Goal: Contribute content

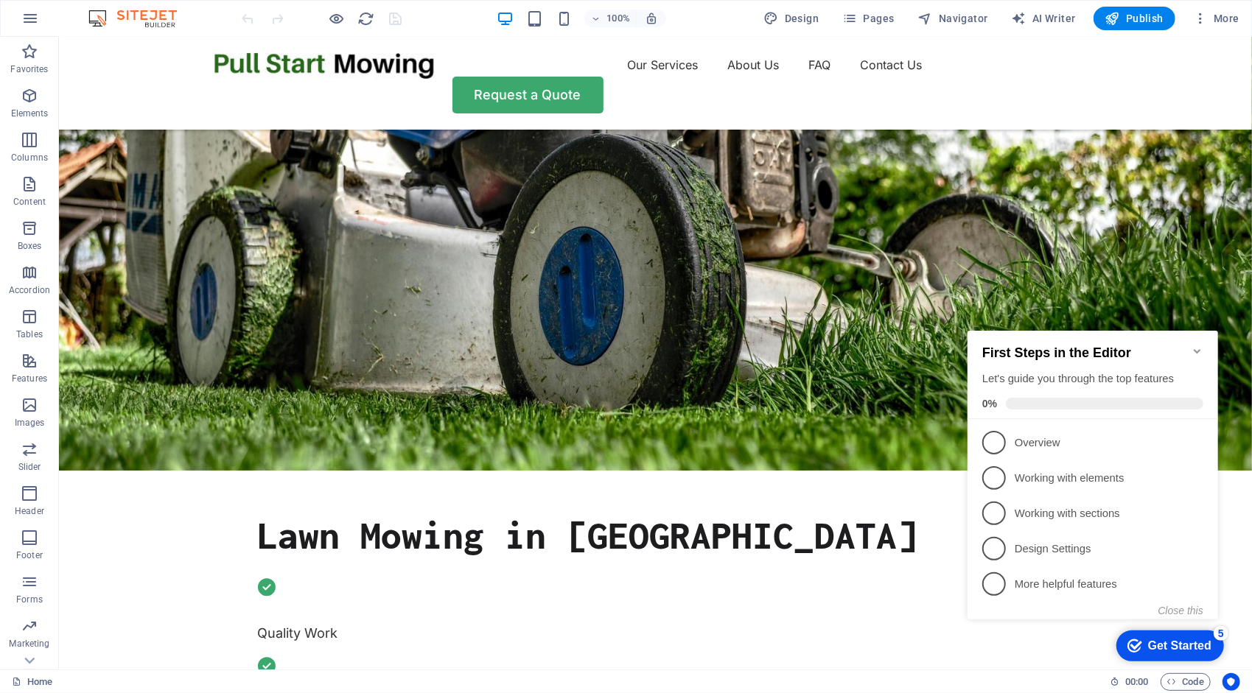
scroll to position [430, 0]
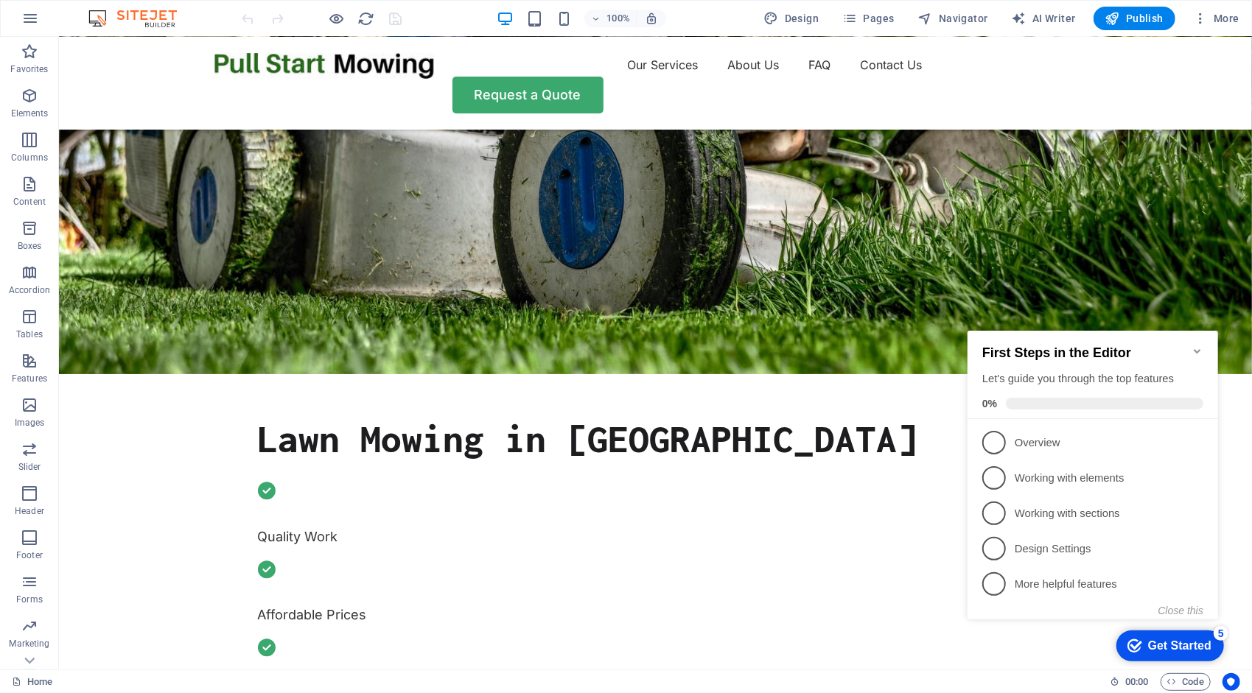
click at [1201, 345] on icon "Minimize checklist" at bounding box center [1197, 351] width 12 height 12
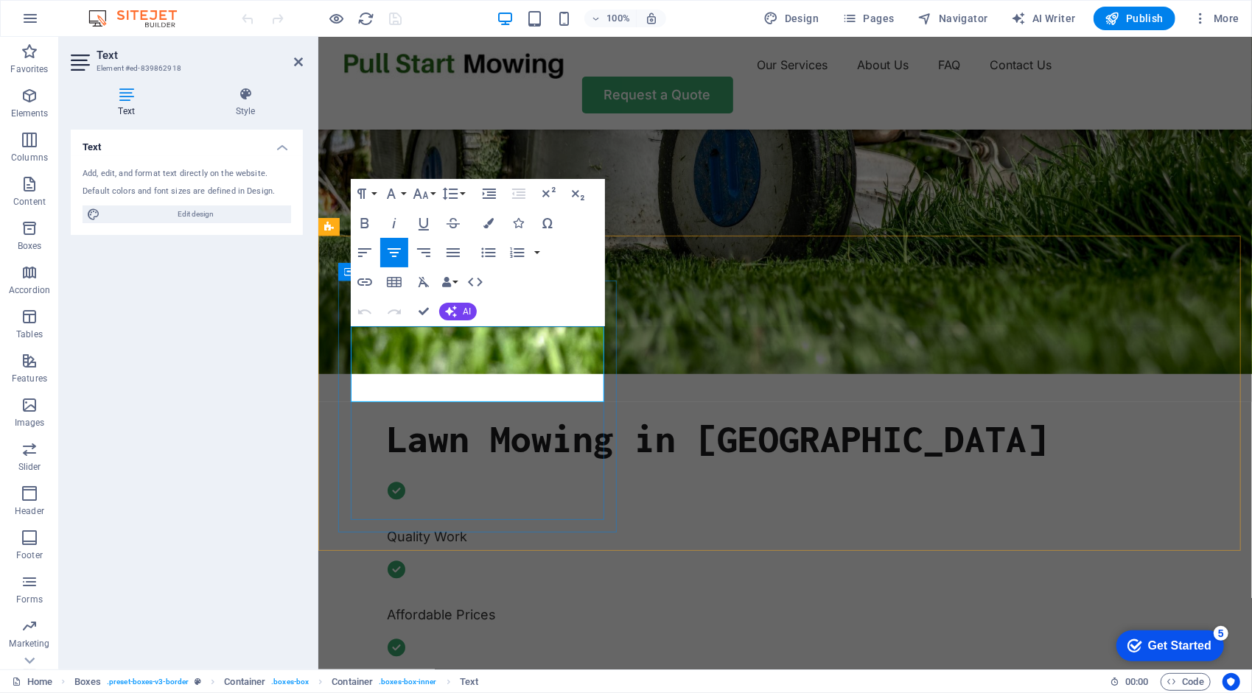
drag, startPoint x: 586, startPoint y: 391, endPoint x: 362, endPoint y: 334, distance: 231.2
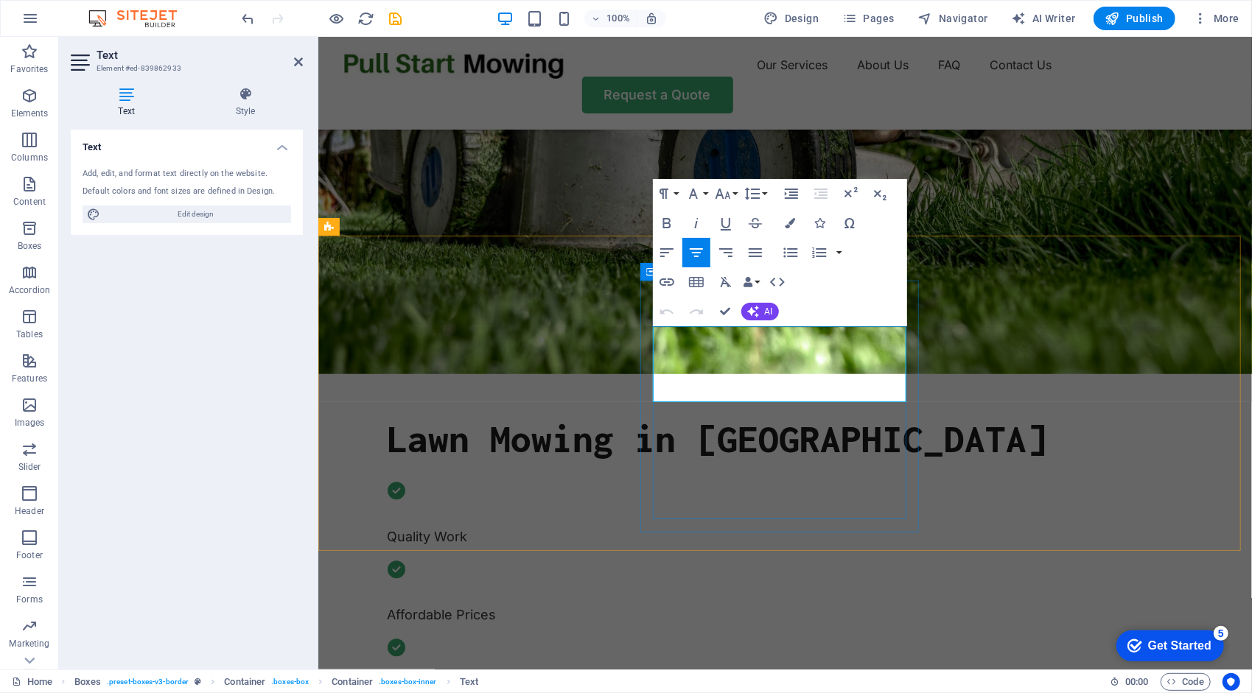
drag, startPoint x: 662, startPoint y: 334, endPoint x: 890, endPoint y: 396, distance: 235.7
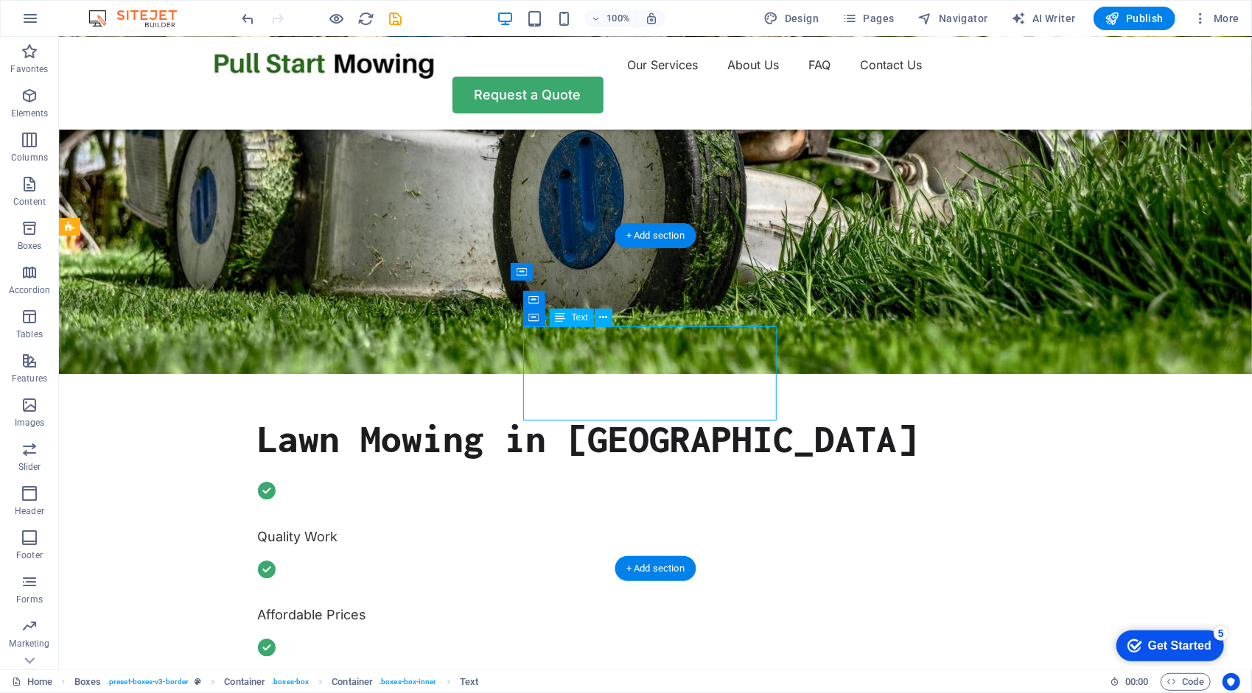
drag, startPoint x: 742, startPoint y: 411, endPoint x: 602, endPoint y: 362, distance: 148.4
drag, startPoint x: 543, startPoint y: 335, endPoint x: 669, endPoint y: 369, distance: 130.5
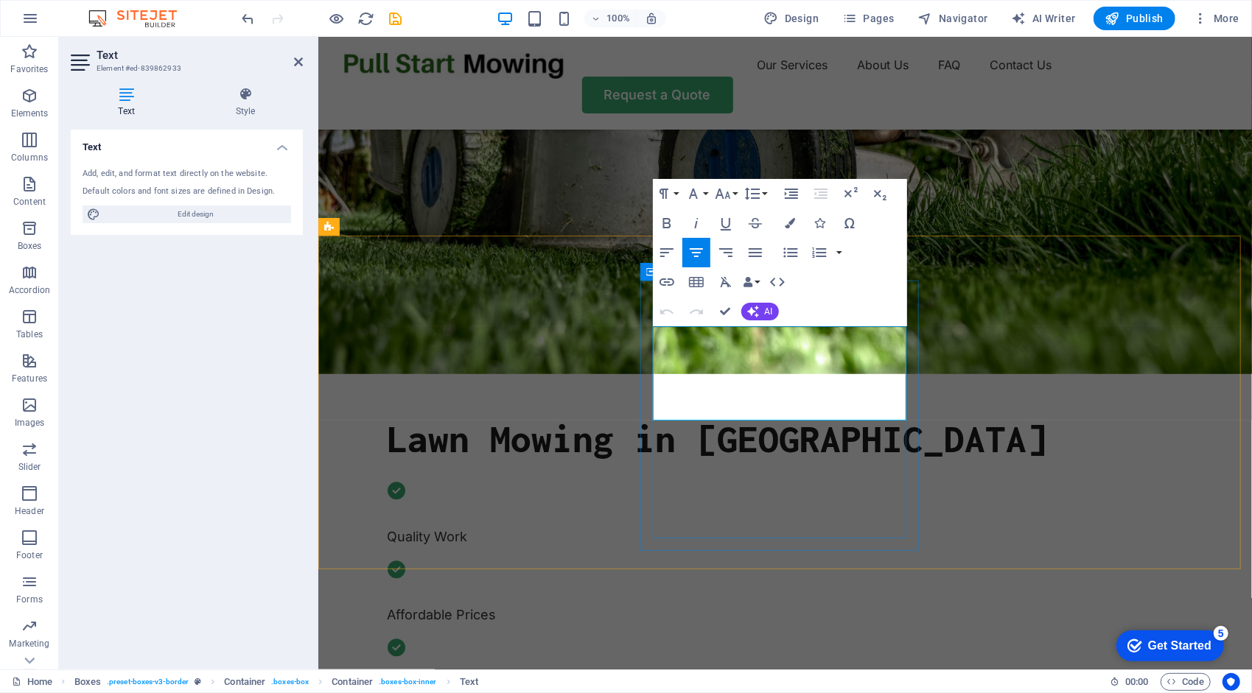
drag, startPoint x: 873, startPoint y: 411, endPoint x: 673, endPoint y: 336, distance: 214.0
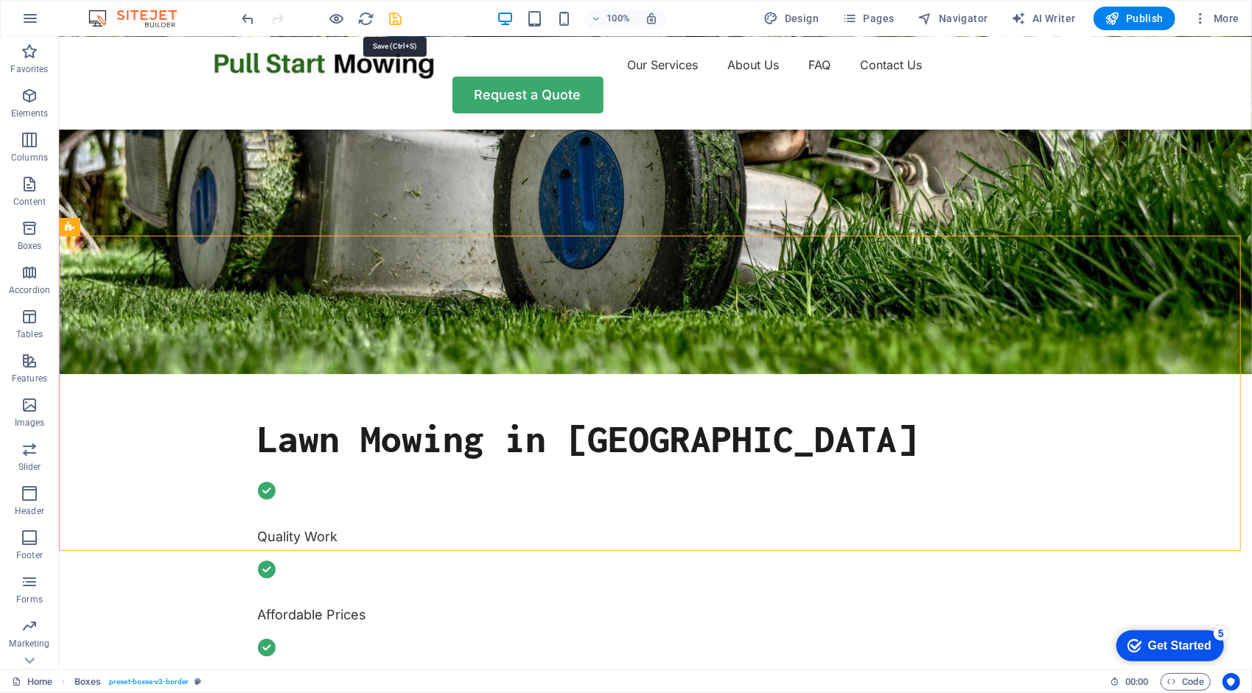
click at [392, 22] on icon "save" at bounding box center [396, 18] width 17 height 17
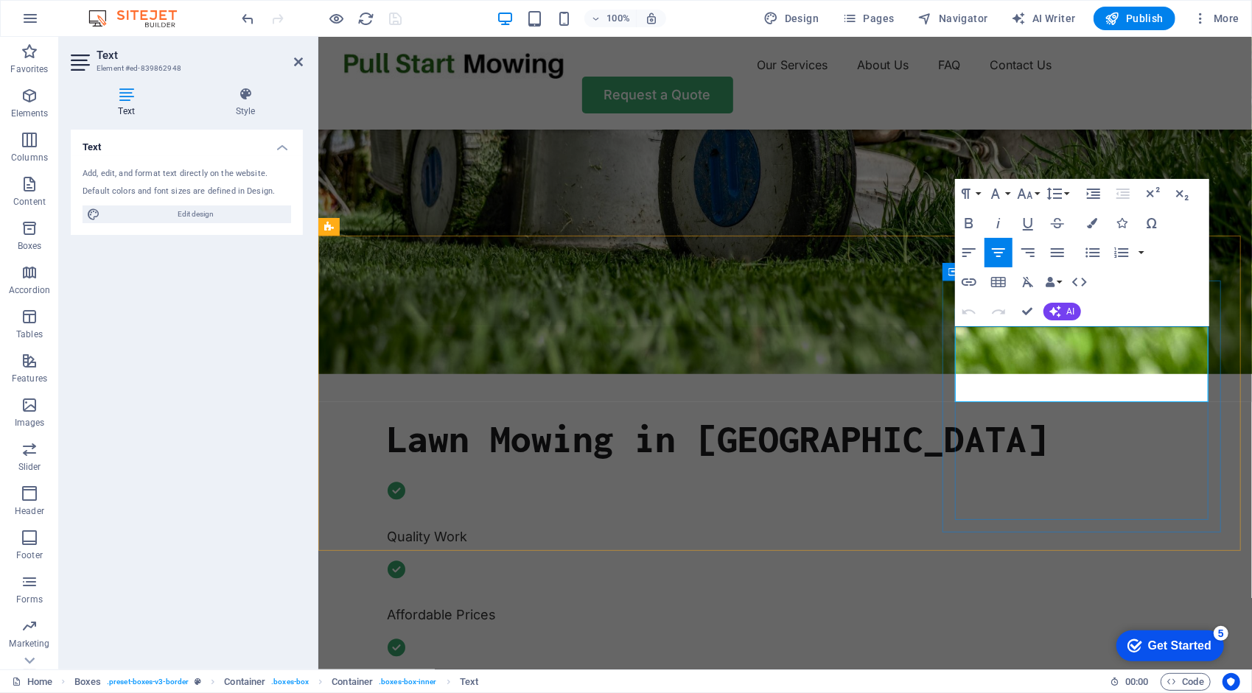
drag, startPoint x: 1192, startPoint y: 390, endPoint x: 966, endPoint y: 334, distance: 233.2
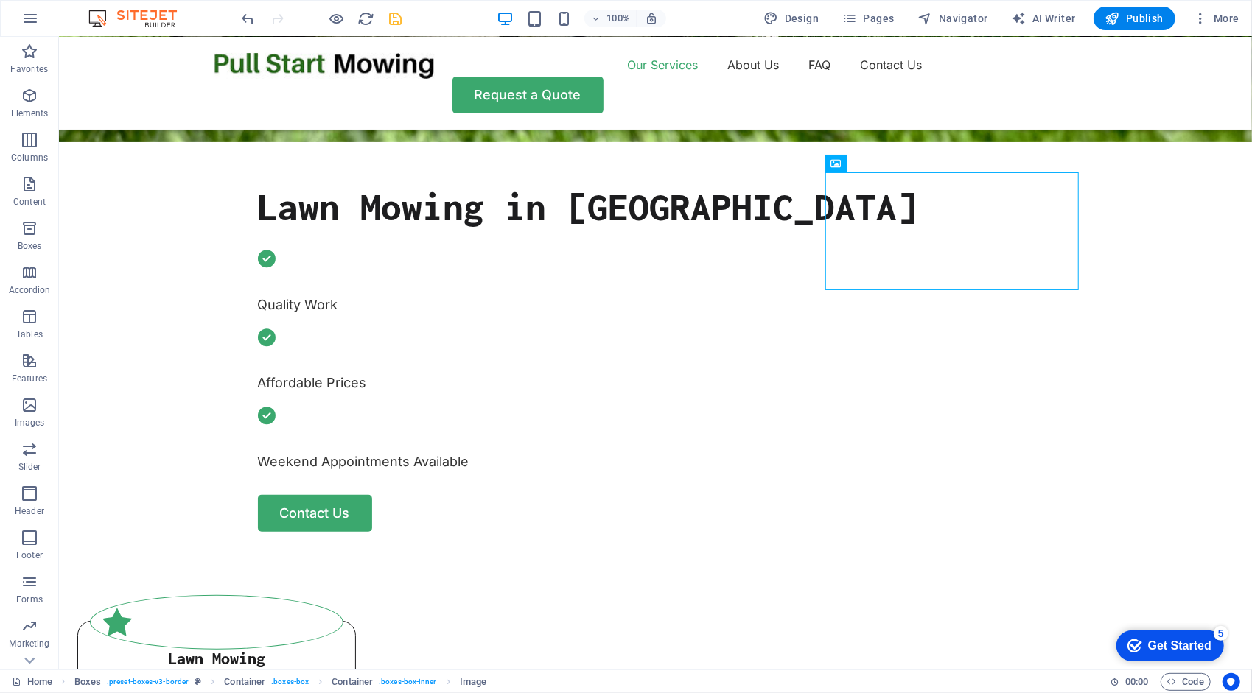
scroll to position [667, 0]
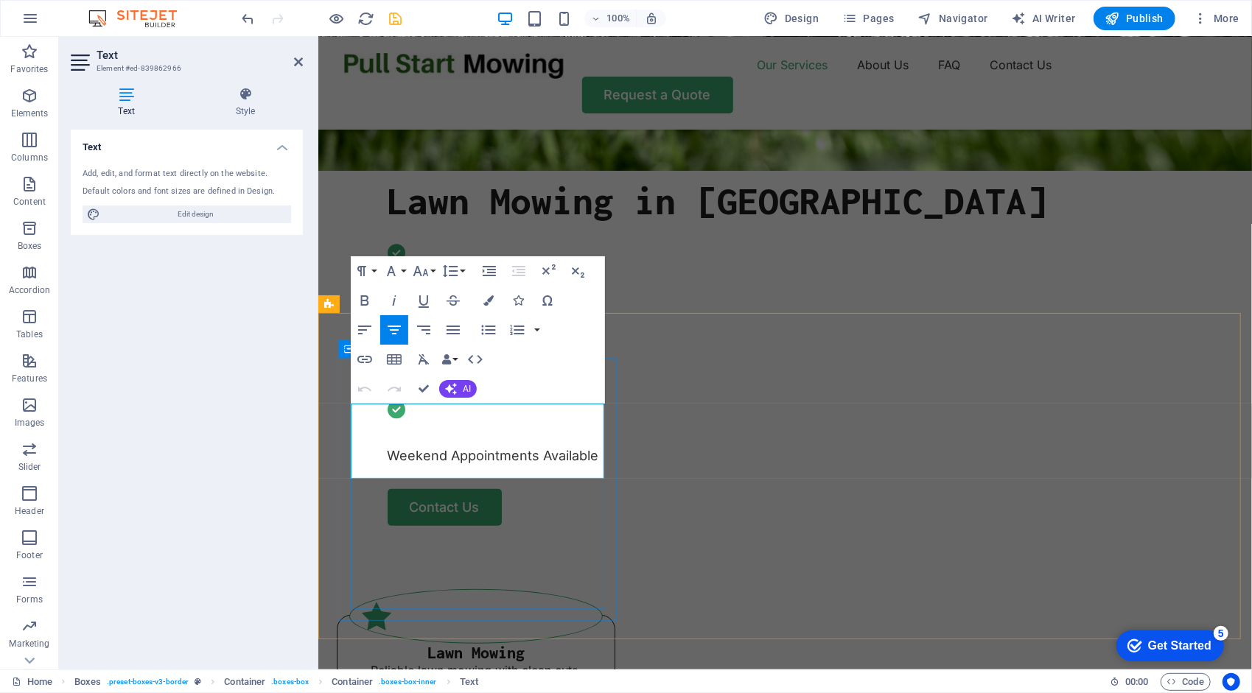
drag, startPoint x: 587, startPoint y: 467, endPoint x: 363, endPoint y: 415, distance: 230.0
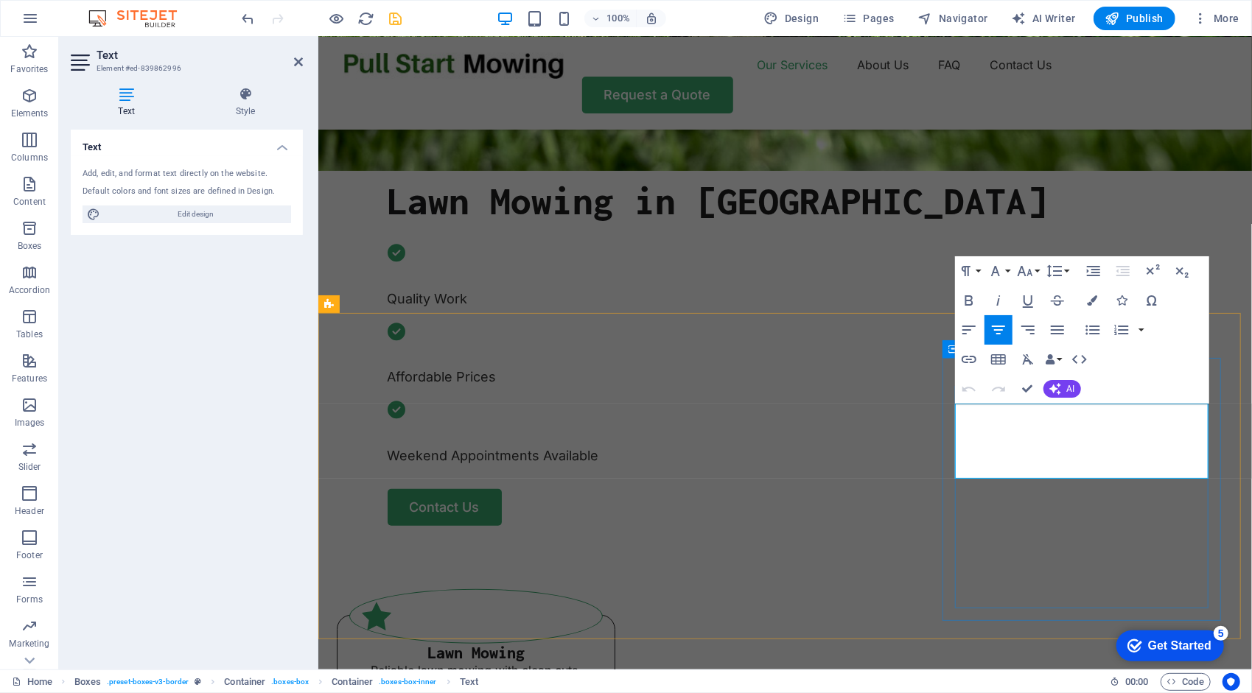
drag, startPoint x: 1189, startPoint y: 469, endPoint x: 964, endPoint y: 413, distance: 231.6
drag, startPoint x: 1137, startPoint y: 487, endPoint x: 954, endPoint y: 414, distance: 196.7
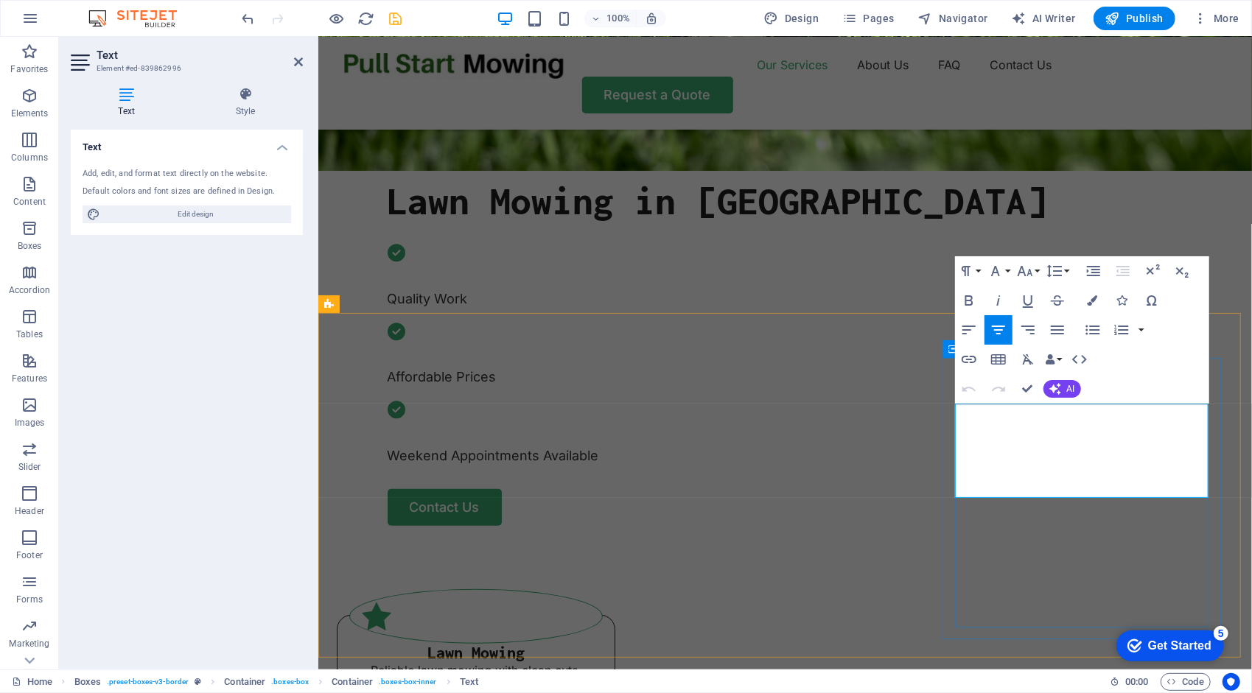
drag, startPoint x: 1101, startPoint y: 487, endPoint x: 961, endPoint y: 413, distance: 158.2
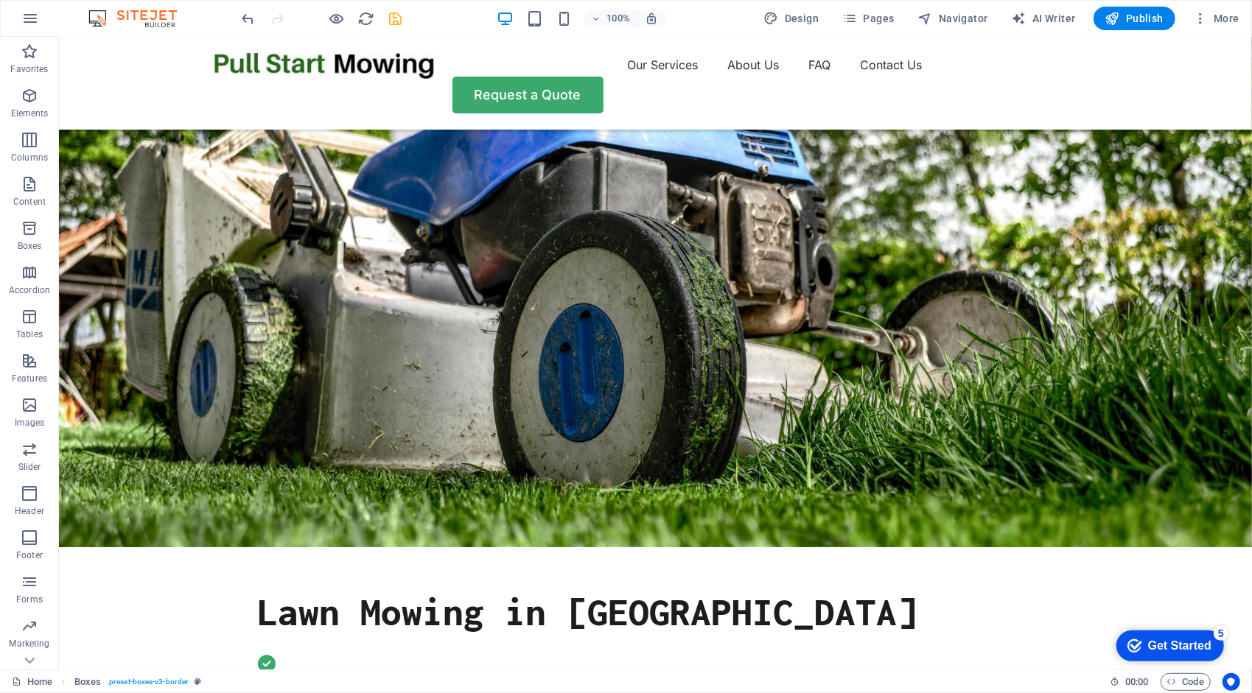
scroll to position [0, 0]
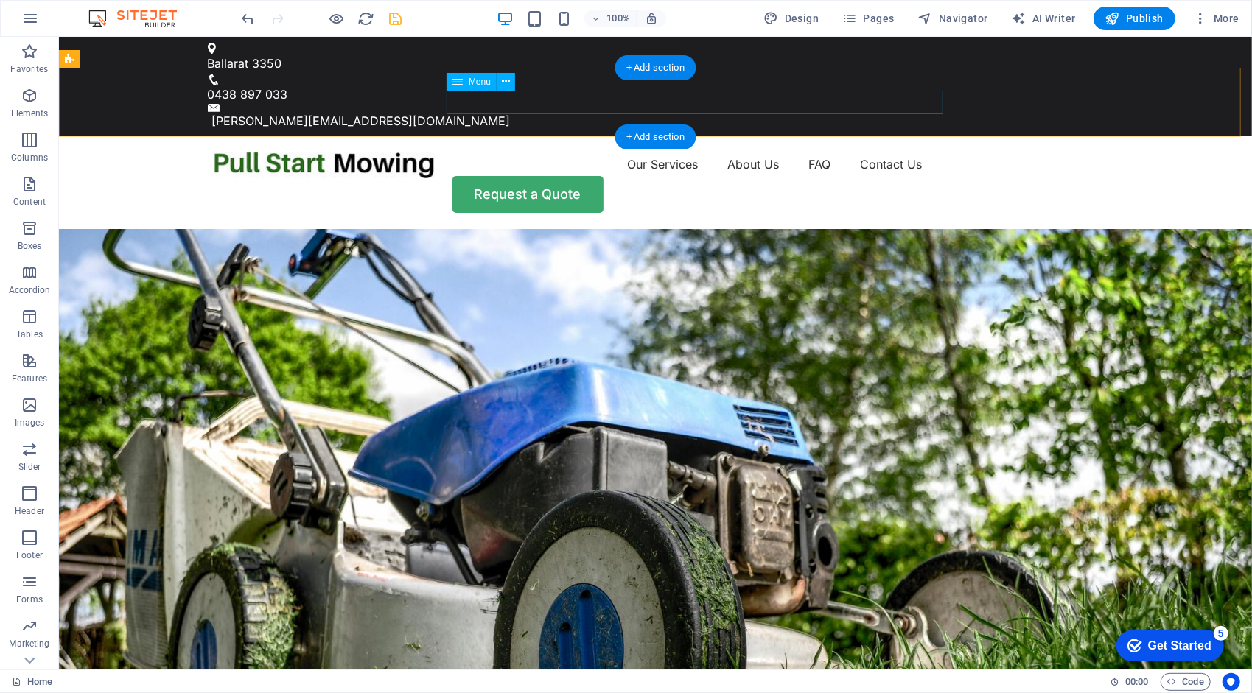
click at [755, 152] on nav "Our Services About Us FAQ Contact Us" at bounding box center [655, 164] width 884 height 24
select select
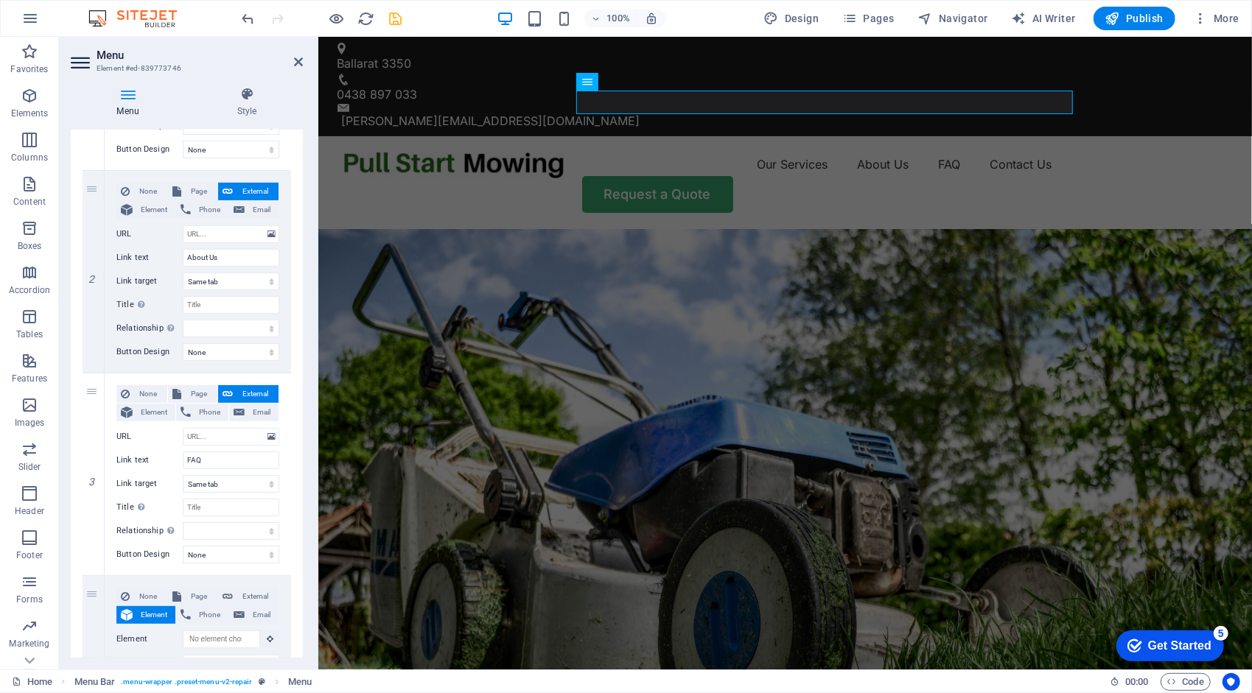
scroll to position [281, 0]
click at [91, 470] on icon at bounding box center [93, 471] width 8 height 10
select select
type input "Contact Us"
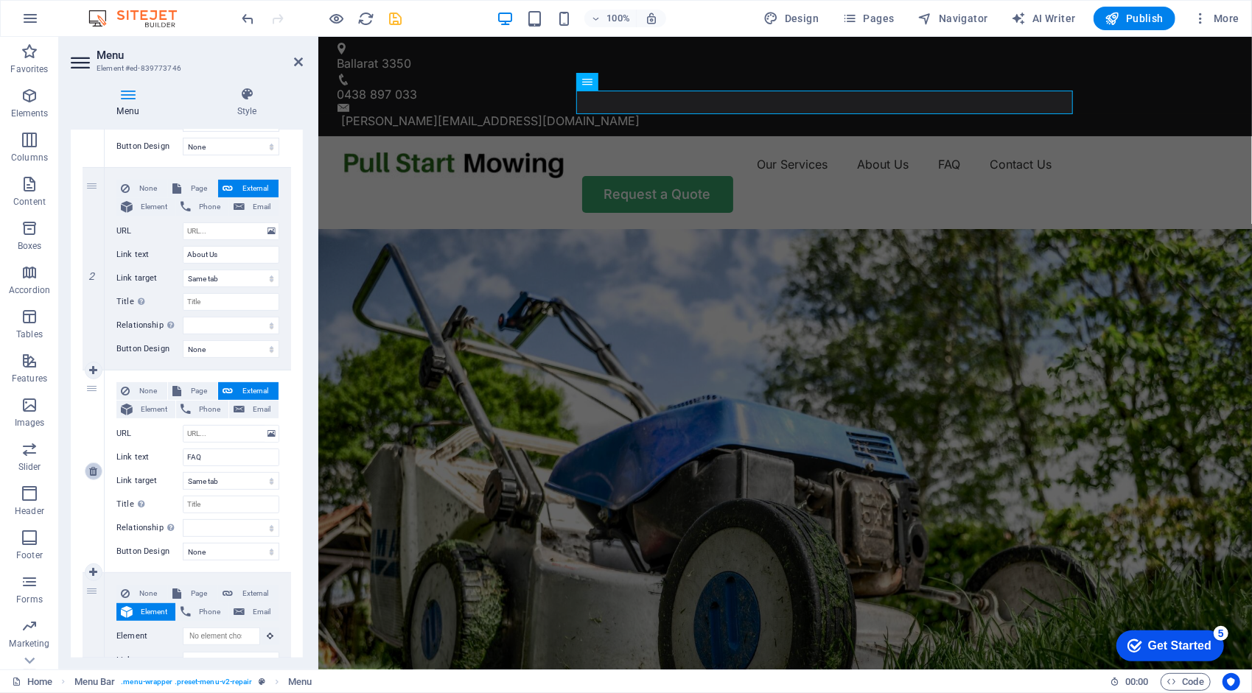
select select
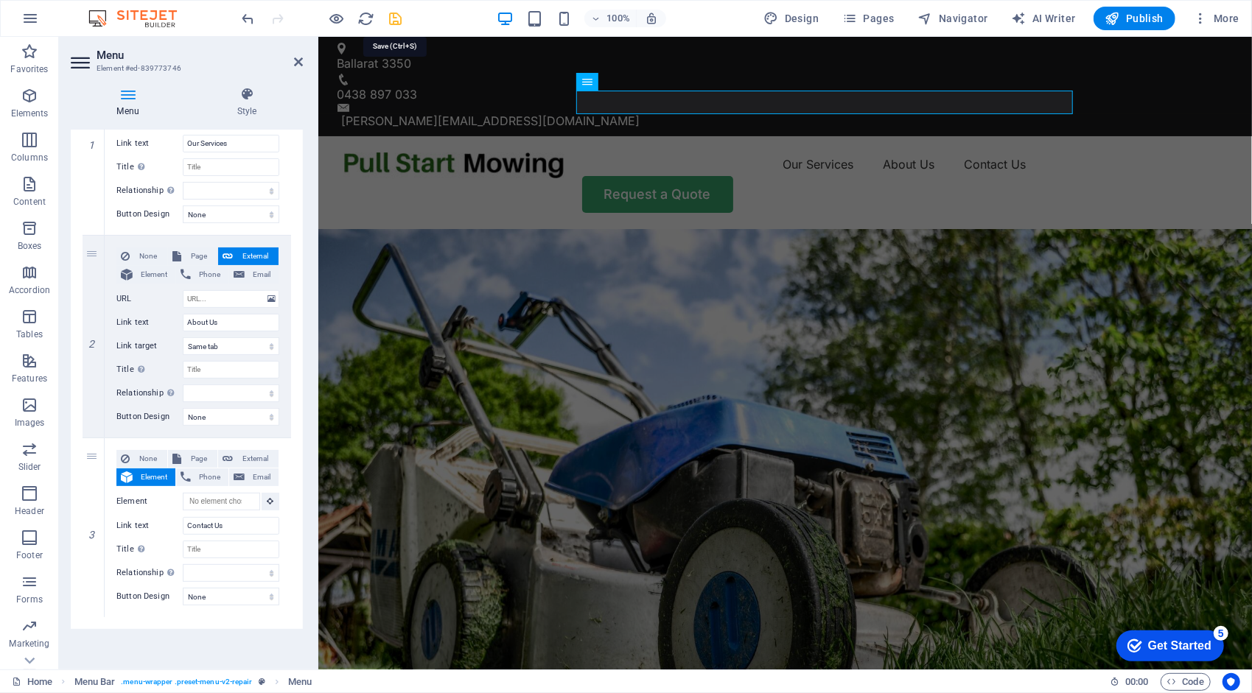
click at [394, 13] on icon "save" at bounding box center [396, 18] width 17 height 17
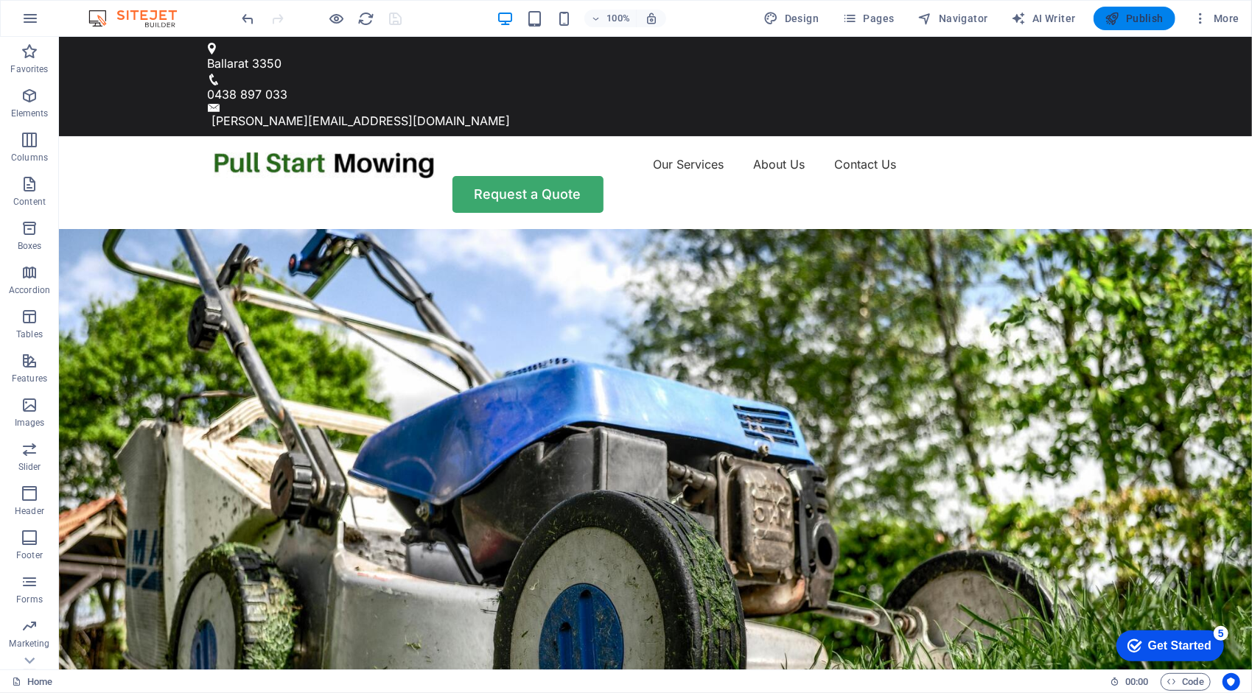
click at [1138, 16] on span "Publish" at bounding box center [1134, 18] width 58 height 15
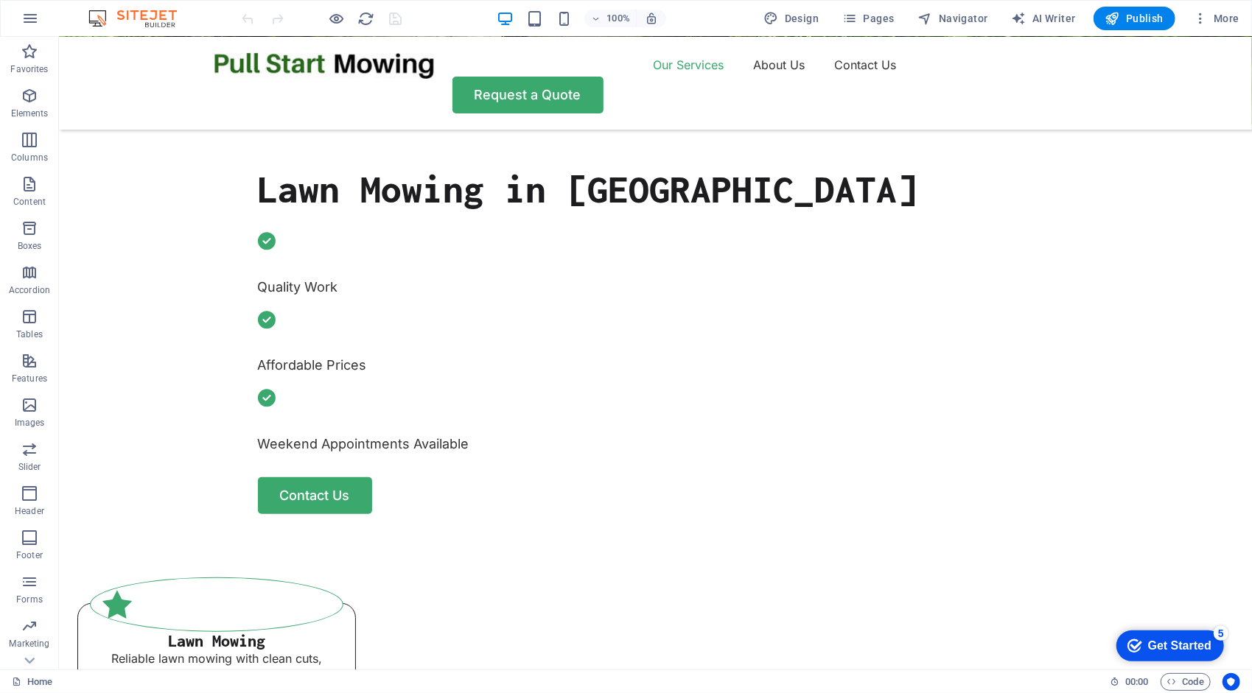
scroll to position [687, 0]
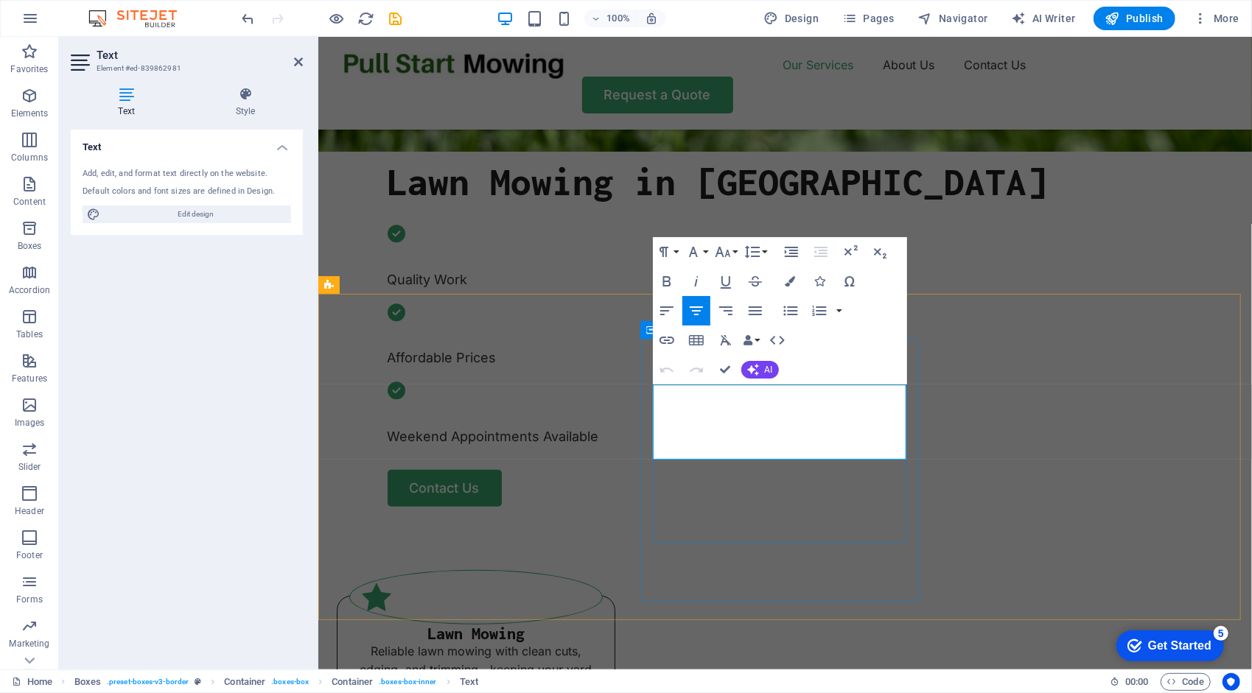
drag, startPoint x: 889, startPoint y: 450, endPoint x: 656, endPoint y: 394, distance: 240.2
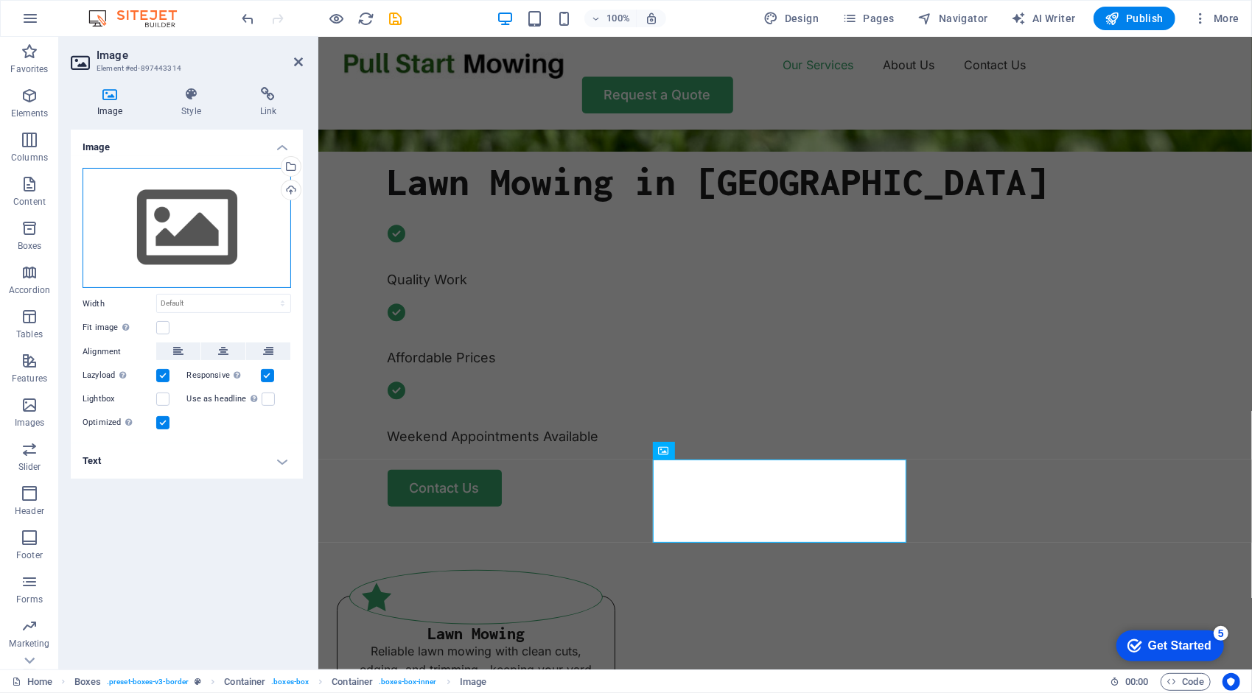
click at [202, 220] on div "Drag files here, click to choose files or select files from Files or our free s…" at bounding box center [187, 228] width 208 height 121
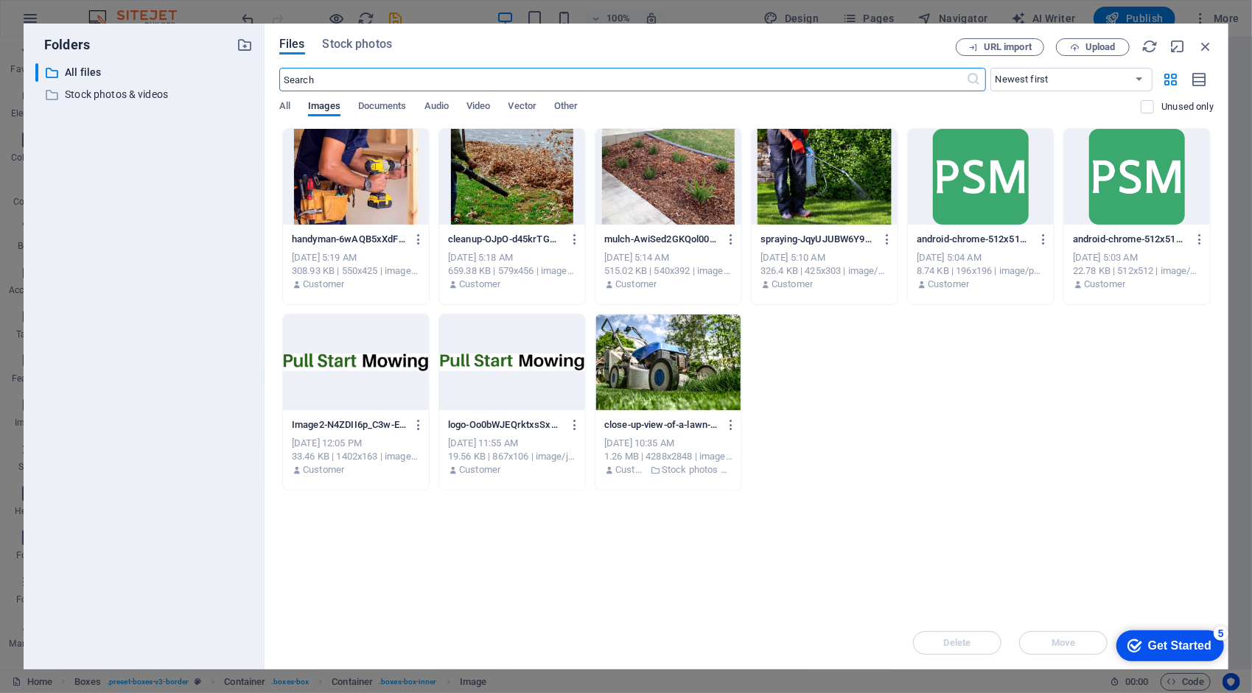
scroll to position [886, 0]
click at [1099, 46] on span "Upload" at bounding box center [1100, 47] width 30 height 9
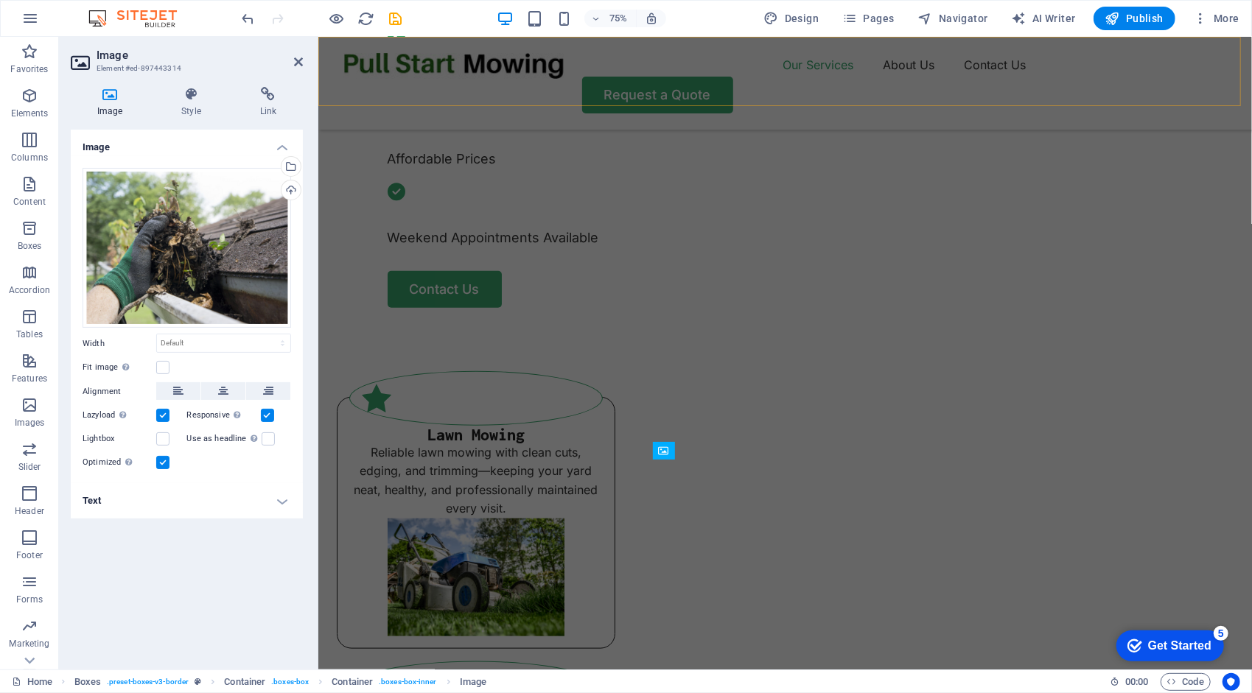
scroll to position [687, 0]
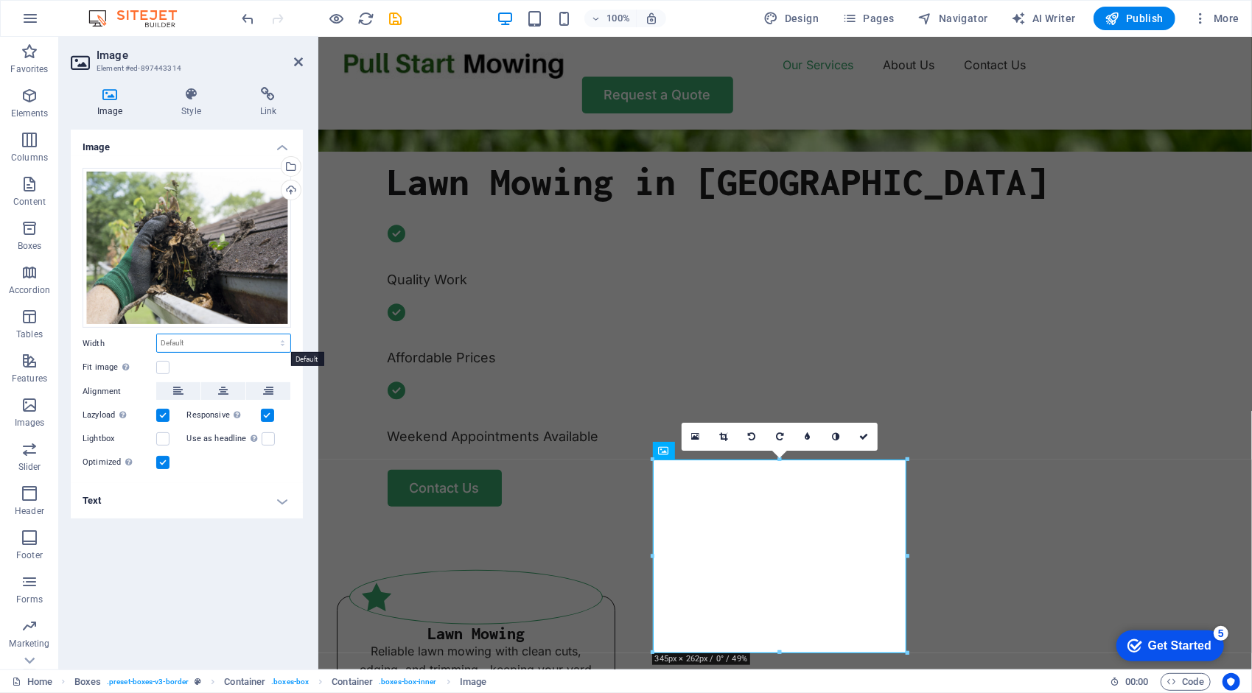
click at [190, 343] on select "Default auto px rem % em vh vw" at bounding box center [223, 343] width 133 height 18
select select "px"
click at [270, 334] on select "Default auto px rem % em vh vw" at bounding box center [223, 343] width 133 height 18
type input "345"
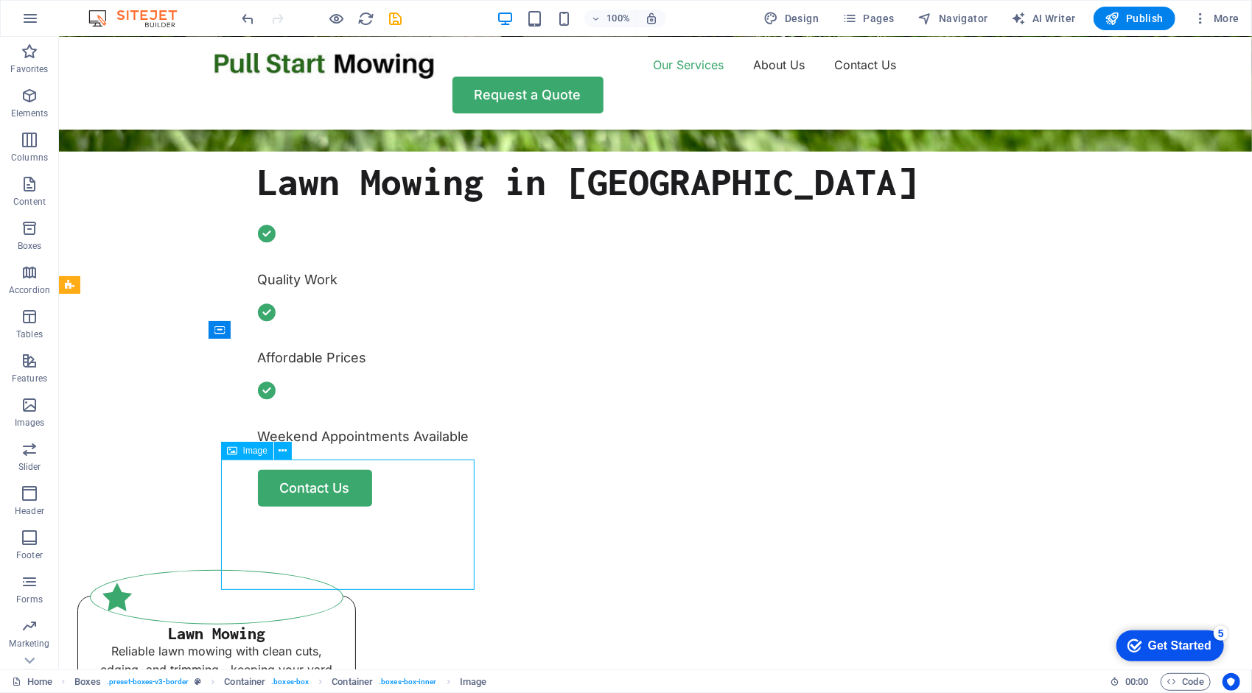
select select "%"
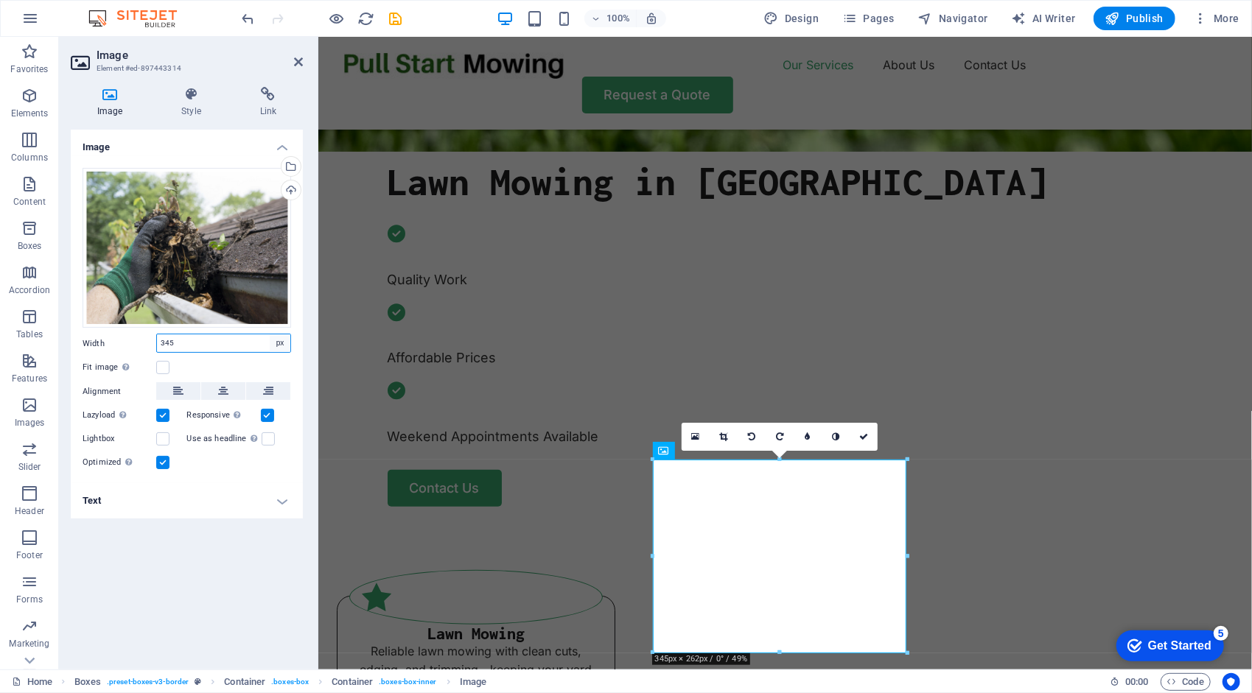
click at [281, 344] on select "Default auto px rem % em vh vw" at bounding box center [280, 343] width 21 height 18
select select "%"
click at [270, 334] on select "Default auto px rem % em vh vw" at bounding box center [280, 343] width 21 height 18
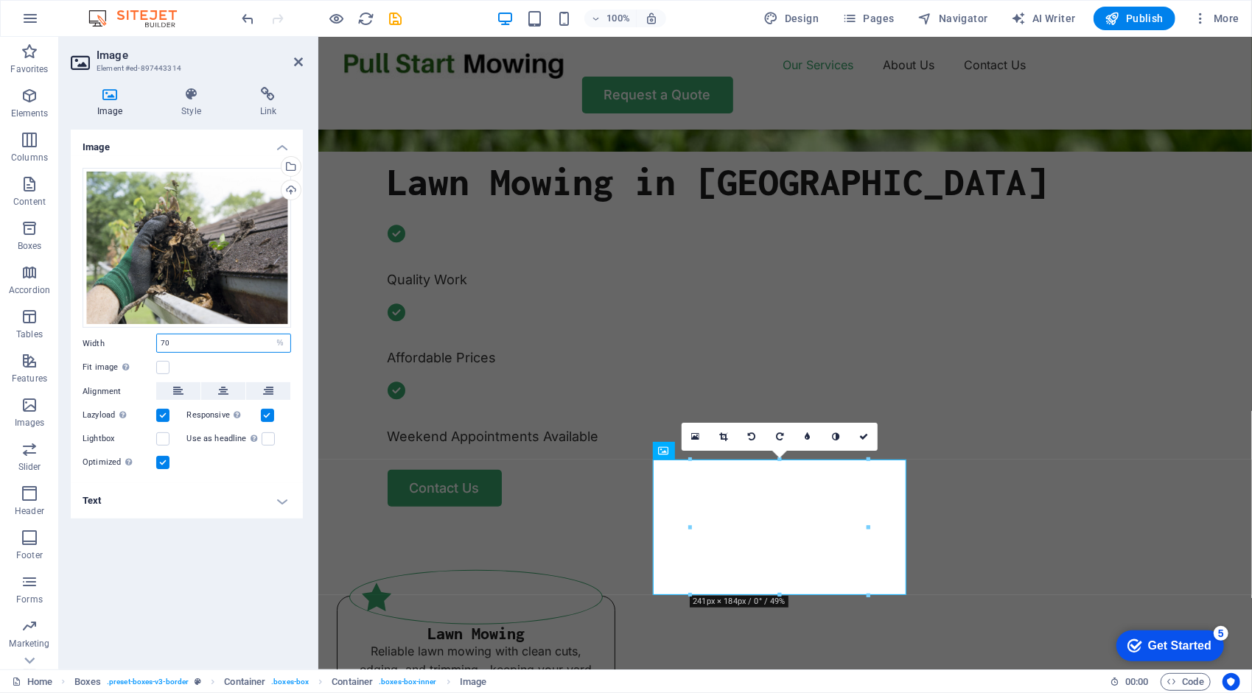
type input "7"
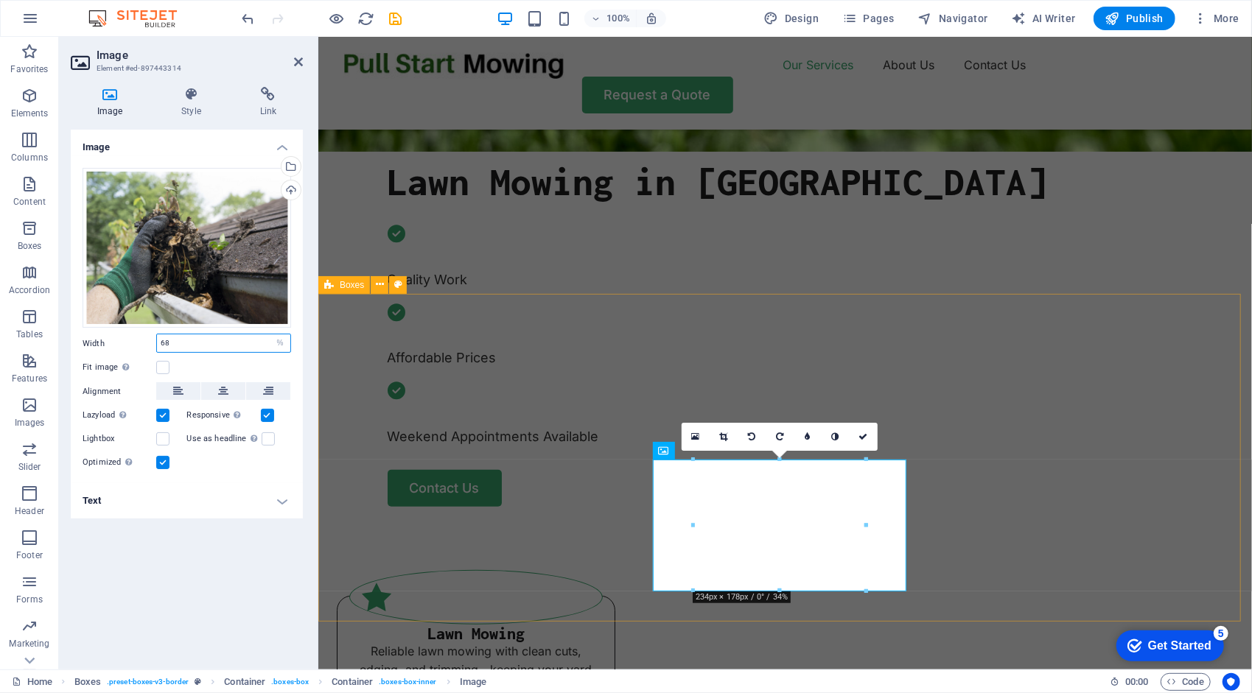
type input "68"
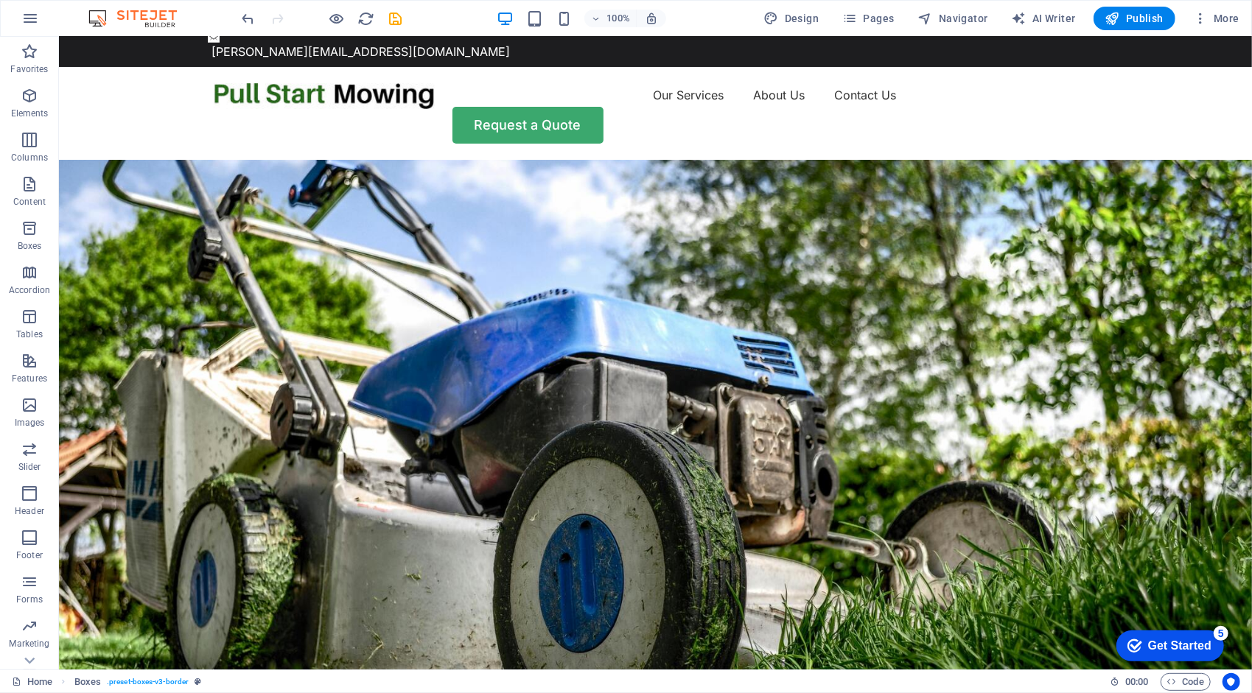
scroll to position [0, 0]
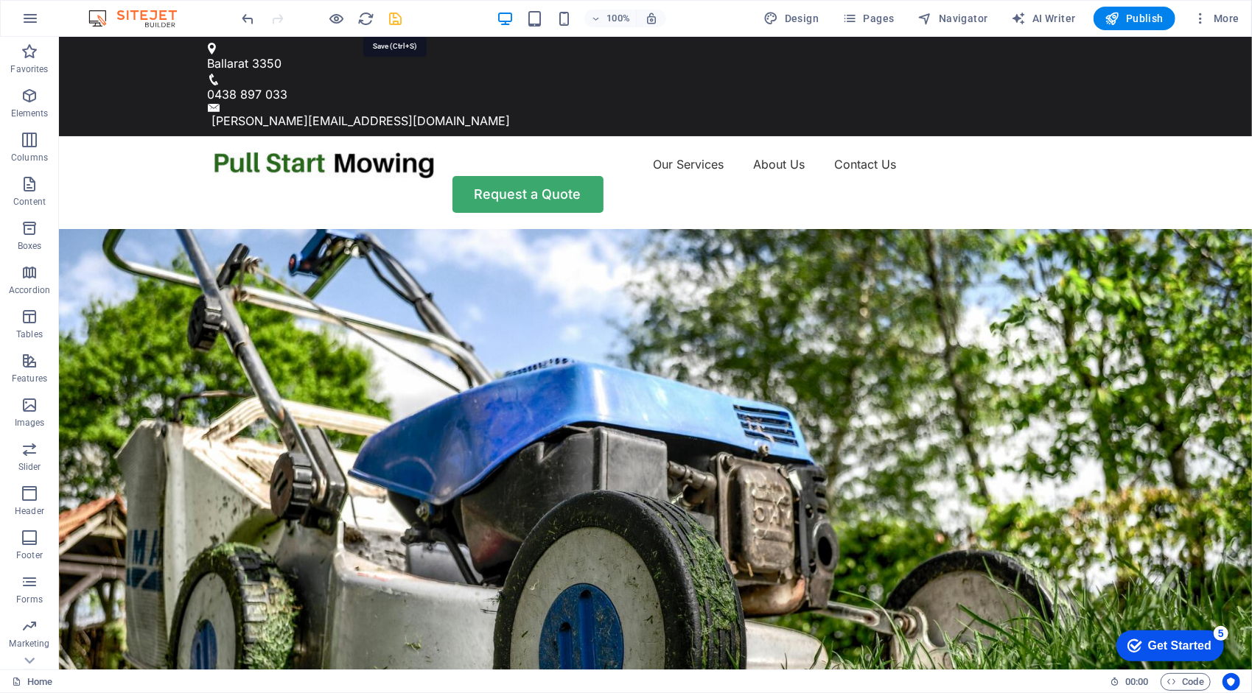
click at [396, 16] on icon "save" at bounding box center [396, 18] width 17 height 17
click at [1141, 19] on span "Publish" at bounding box center [1134, 18] width 58 height 15
click at [1222, 18] on span "More" at bounding box center [1216, 18] width 46 height 15
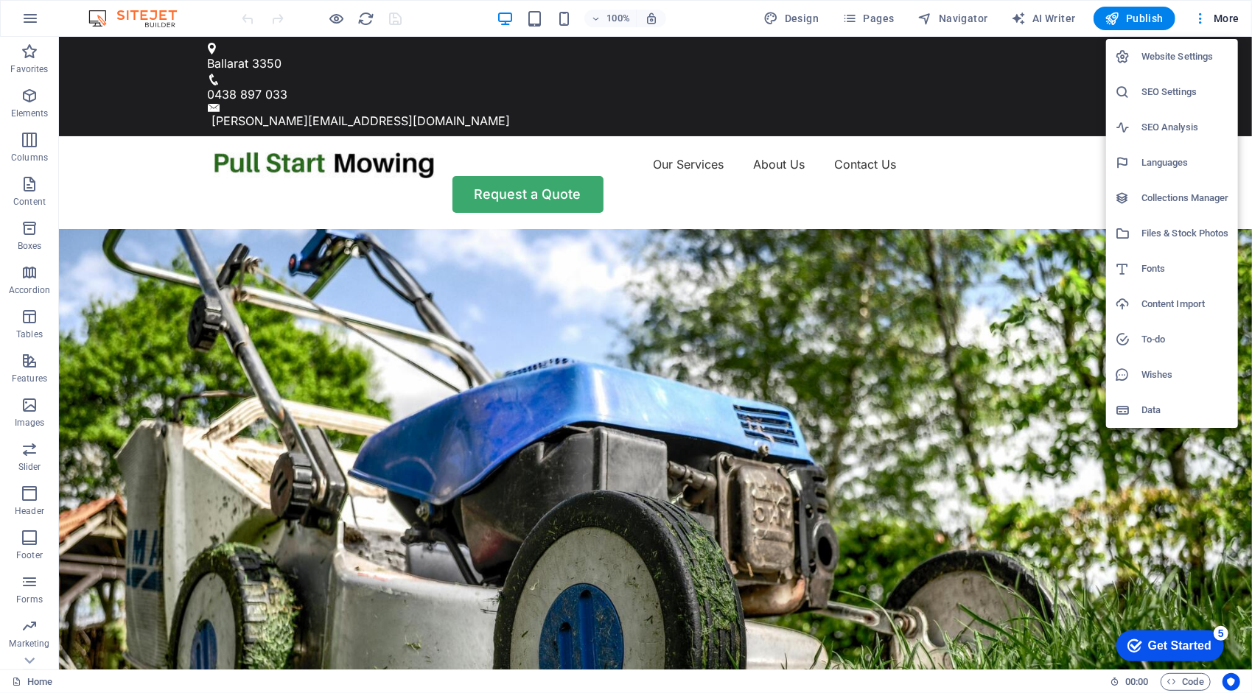
click at [1170, 88] on h6 "SEO Settings" at bounding box center [1185, 92] width 88 height 18
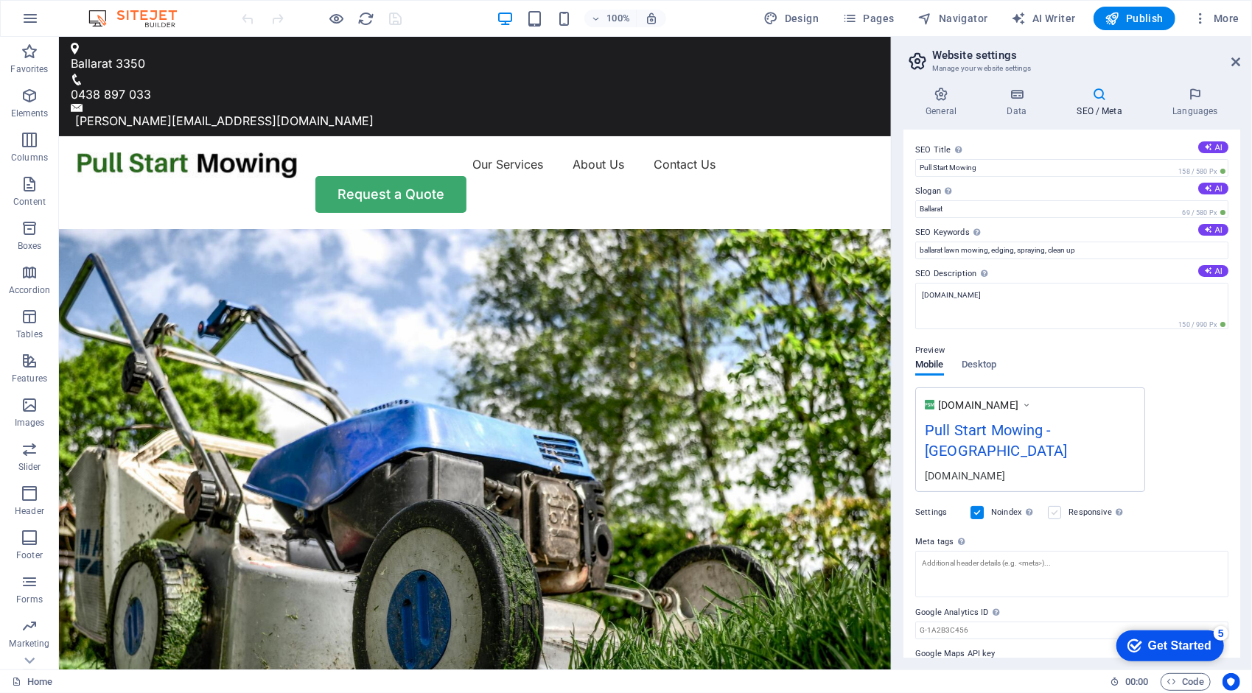
click at [1059, 506] on label at bounding box center [1054, 512] width 13 height 13
click at [0, 0] on input "Responsive Determine whether the website should be responsive based on screen r…" at bounding box center [0, 0] width 0 height 0
click at [937, 94] on icon at bounding box center [940, 94] width 75 height 15
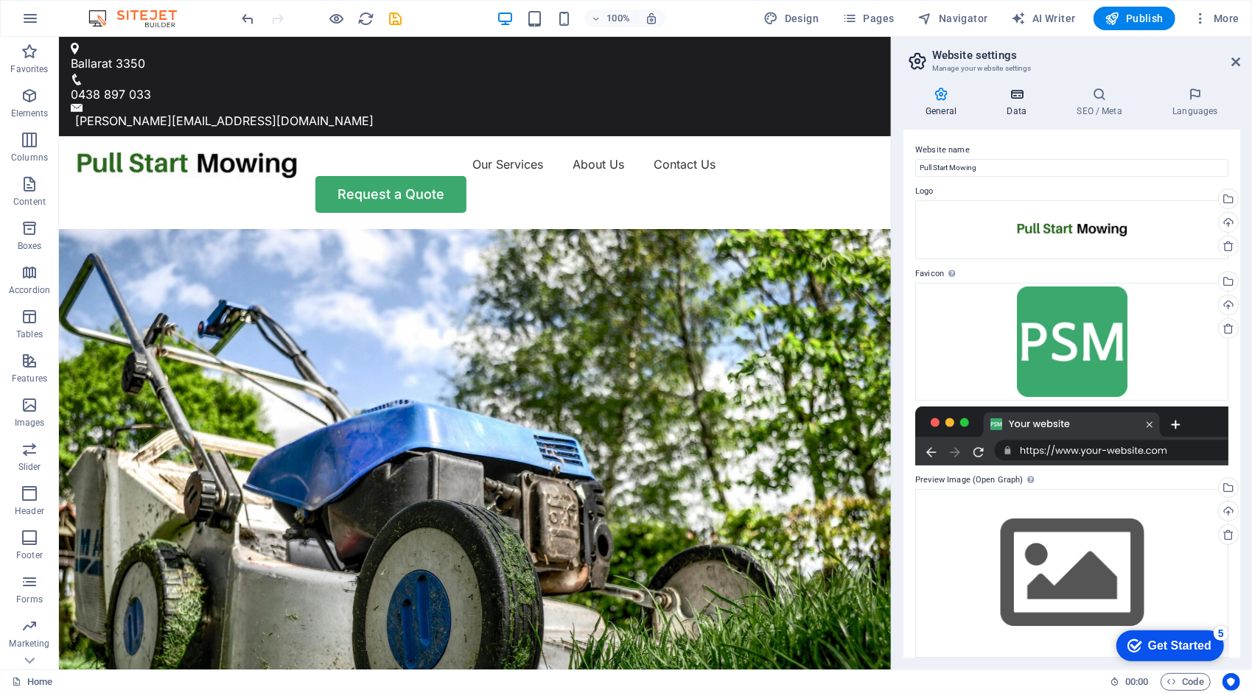
click at [1015, 97] on icon at bounding box center [1016, 94] width 64 height 15
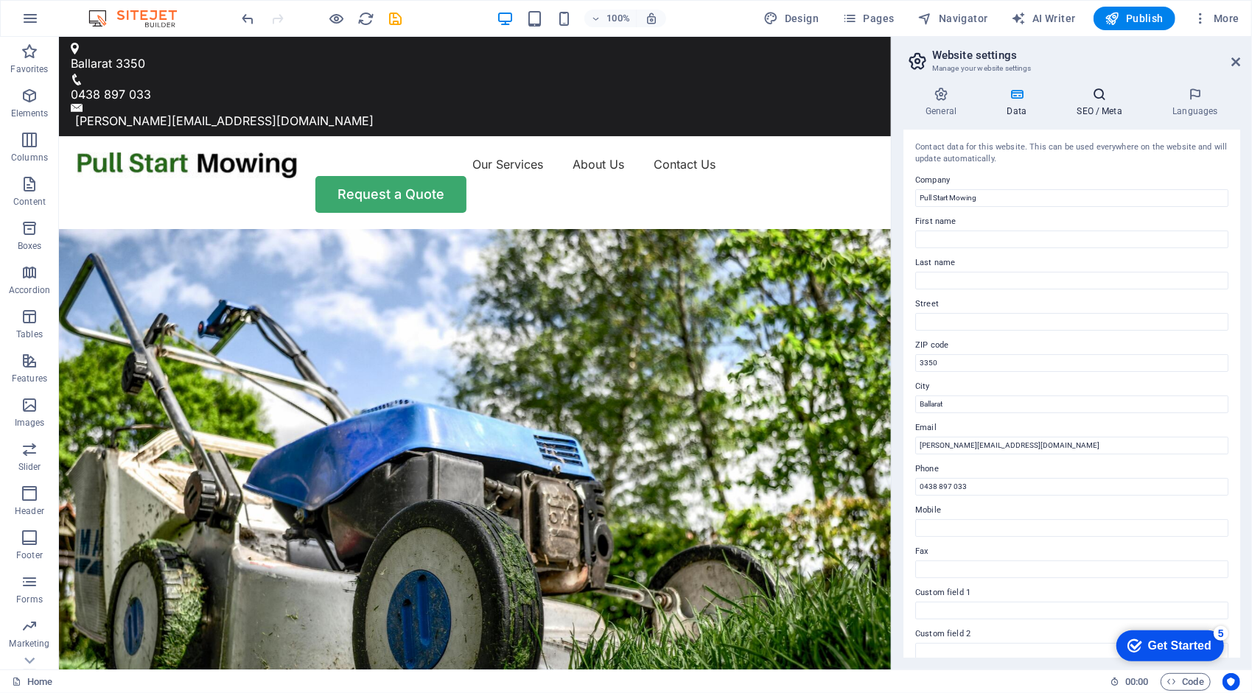
click at [1103, 90] on icon at bounding box center [1099, 94] width 90 height 15
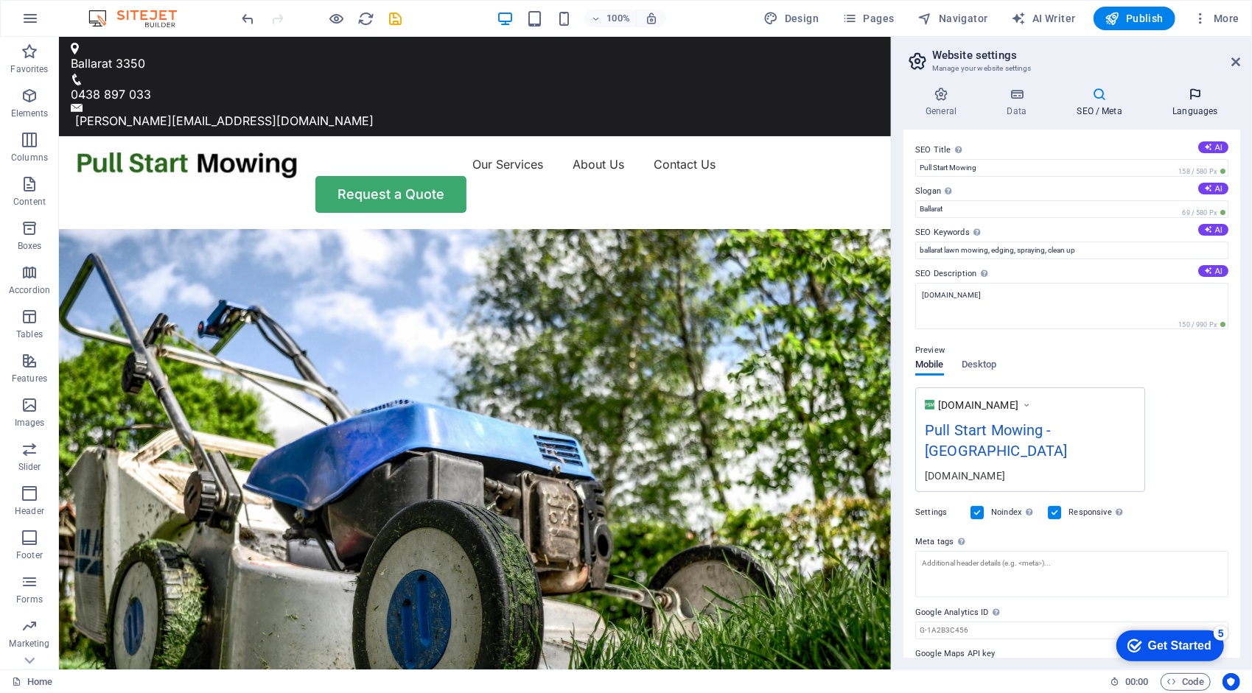
click at [1192, 108] on h4 "Languages" at bounding box center [1195, 102] width 90 height 31
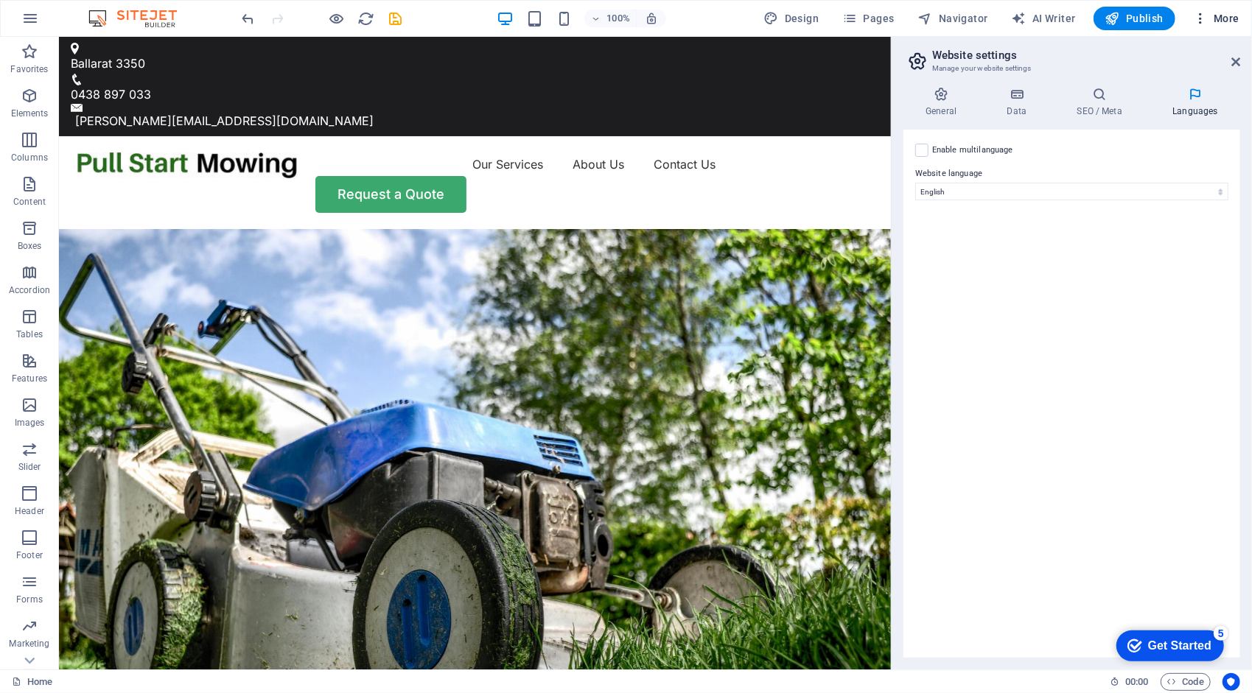
click at [1223, 24] on span "More" at bounding box center [1216, 18] width 46 height 15
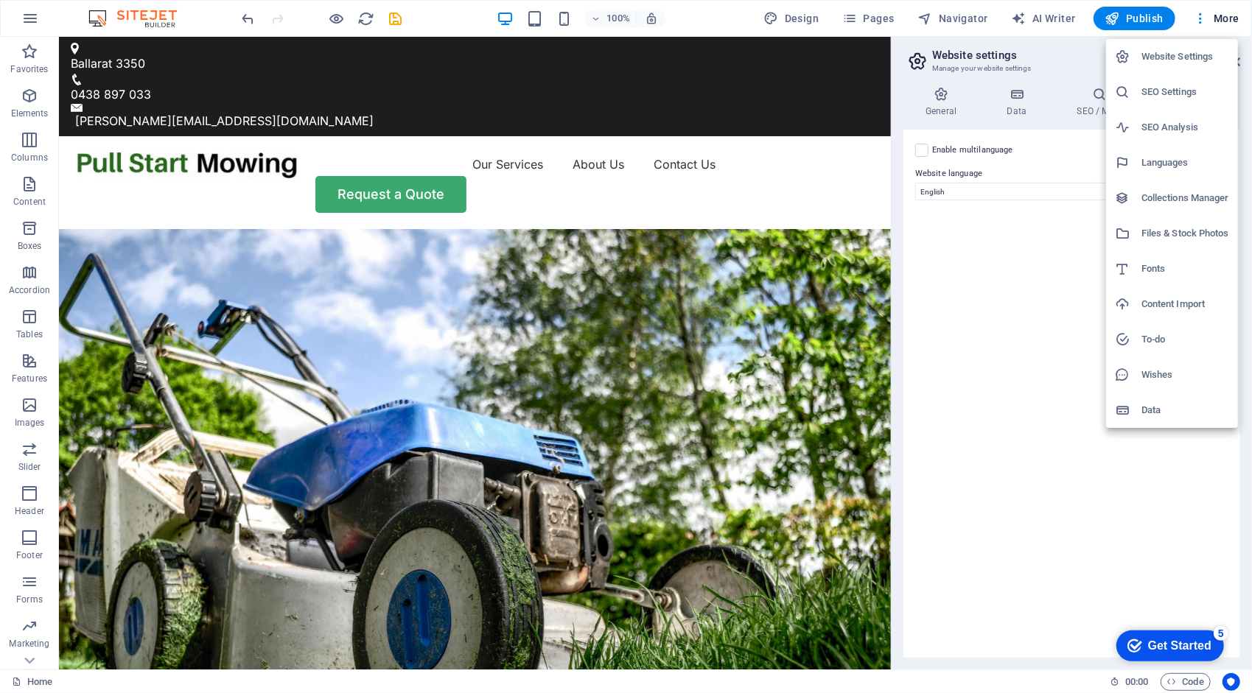
click at [1174, 55] on h6 "Website Settings" at bounding box center [1185, 57] width 88 height 18
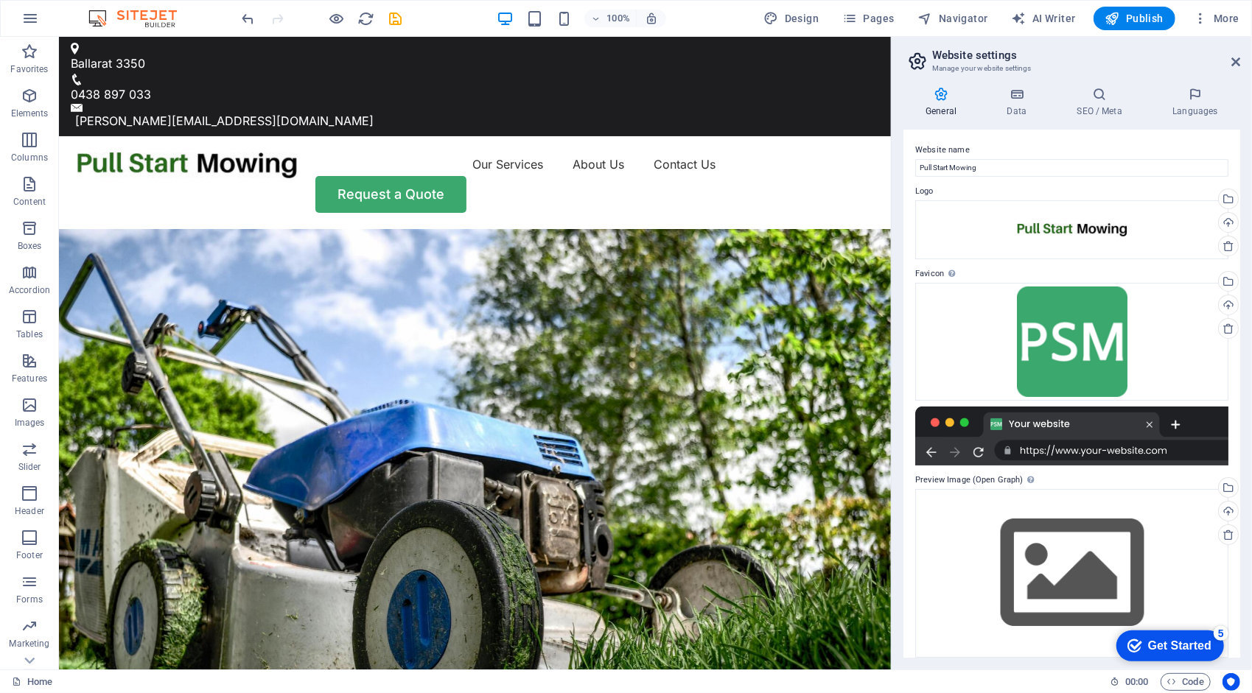
scroll to position [11, 0]
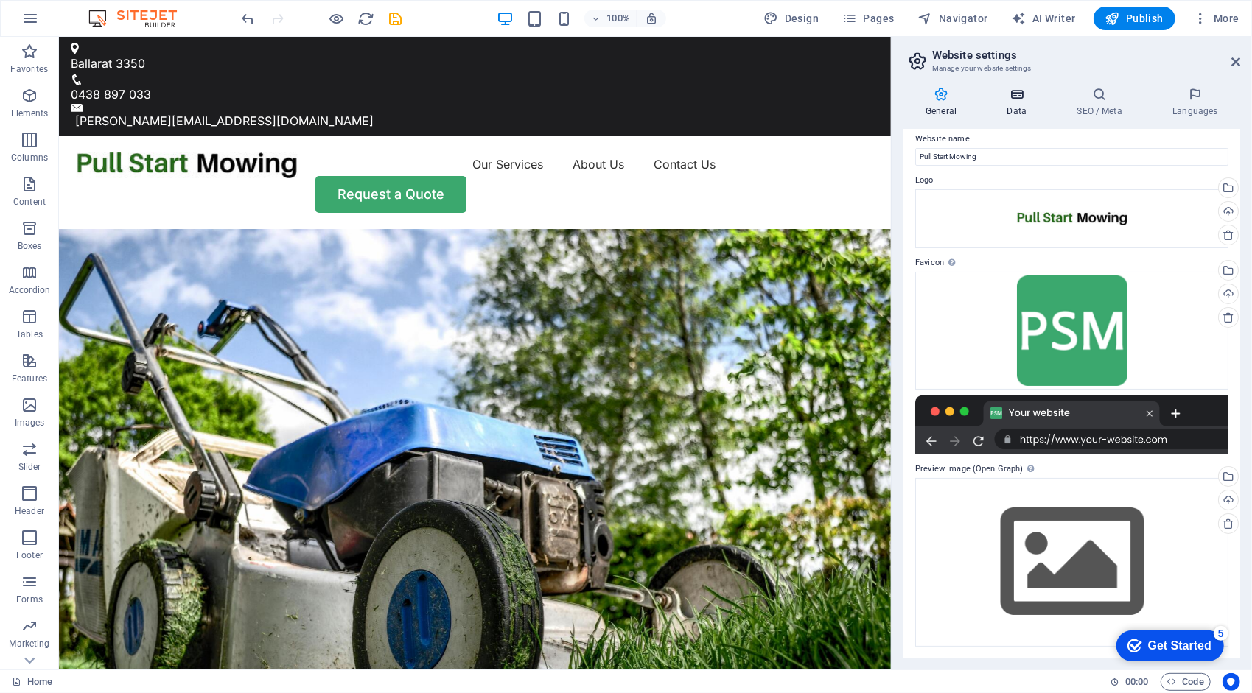
click at [1010, 97] on icon at bounding box center [1016, 94] width 64 height 15
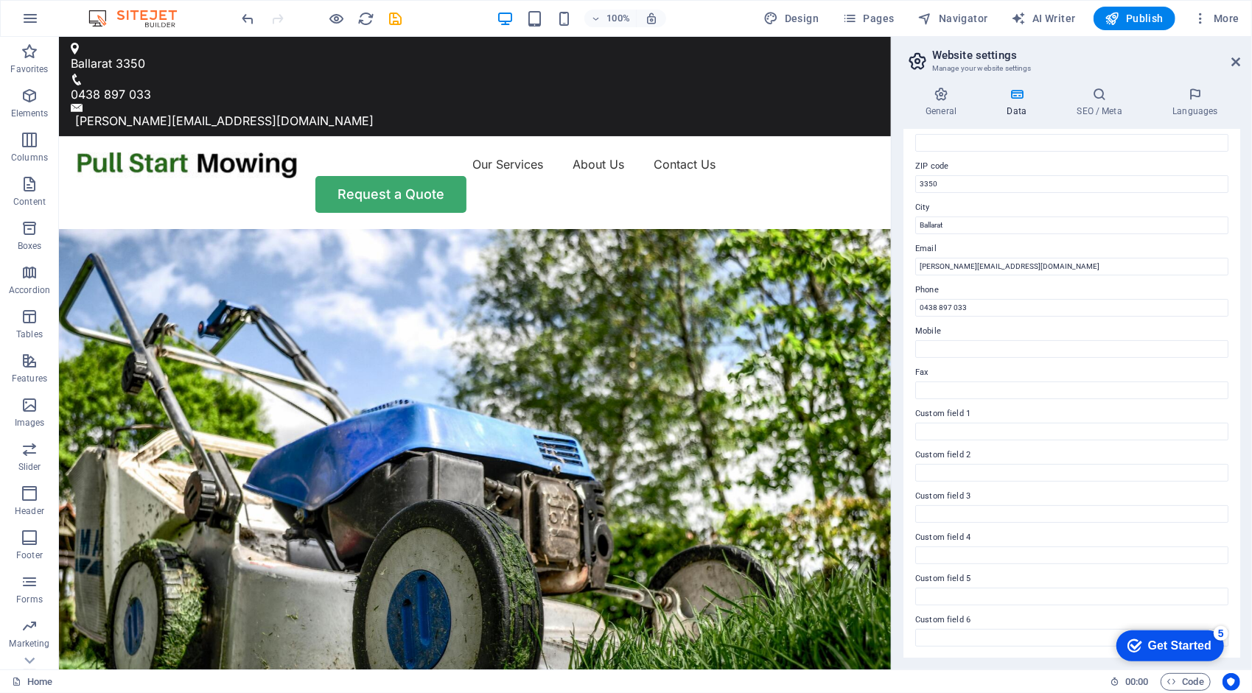
scroll to position [0, 0]
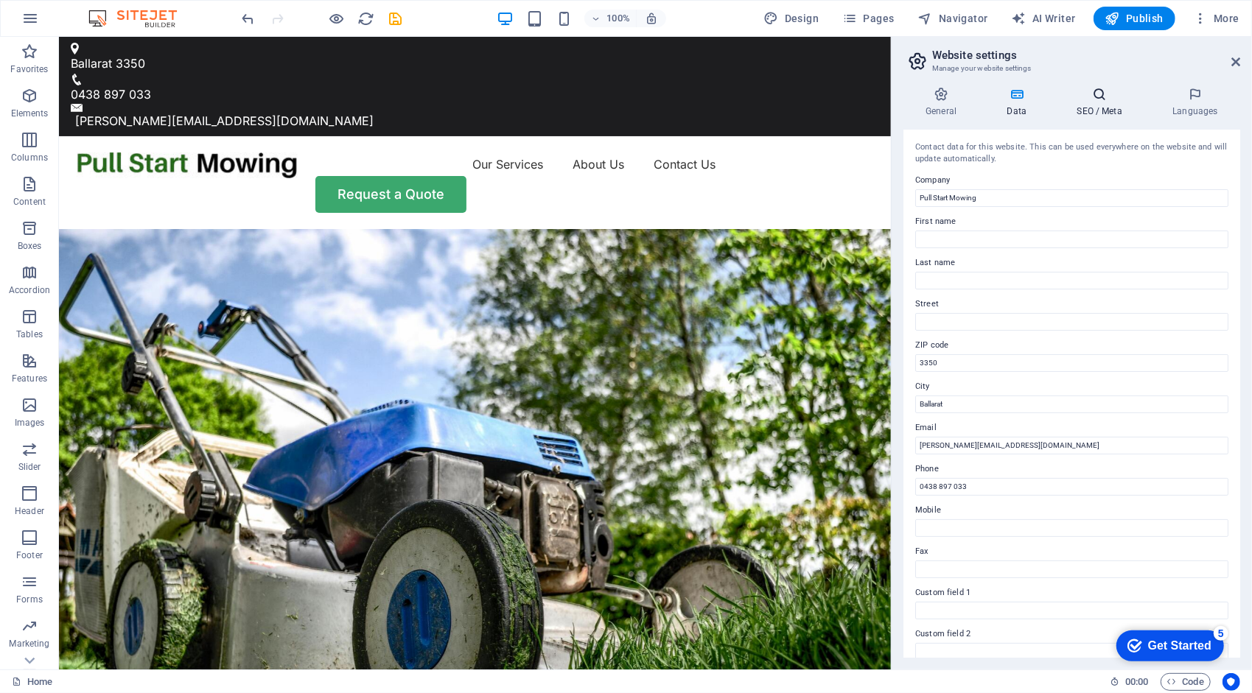
click at [1108, 105] on h4 "SEO / Meta" at bounding box center [1102, 102] width 96 height 31
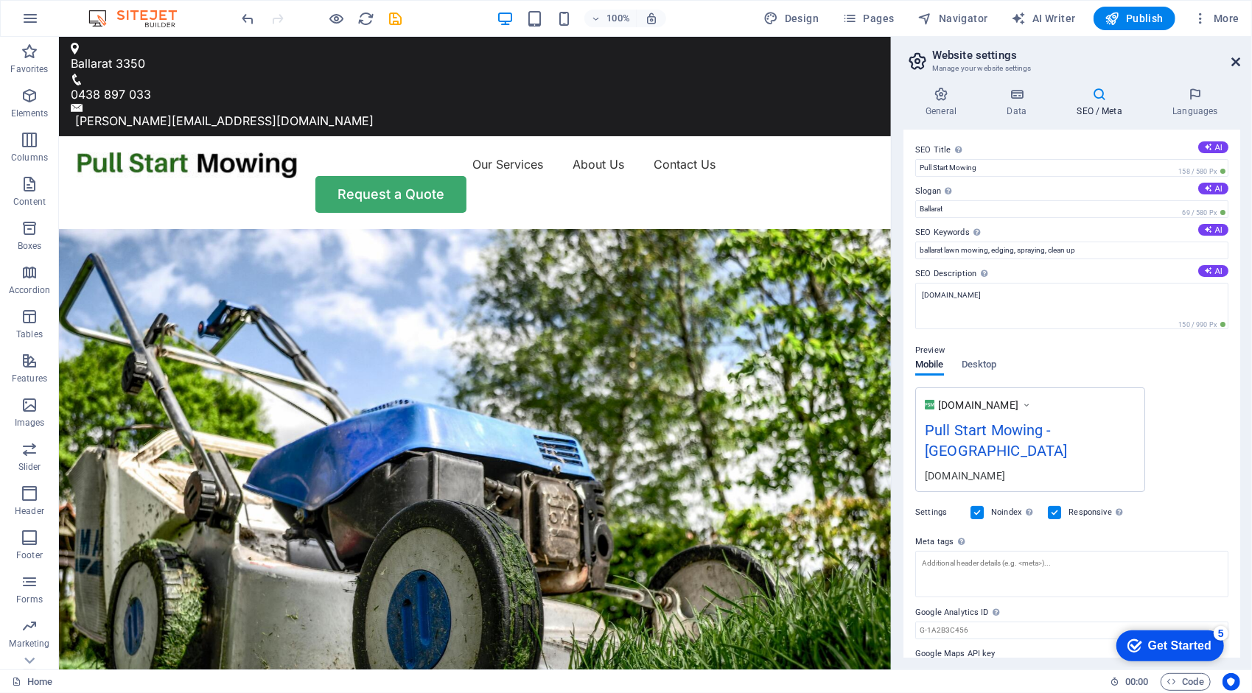
click at [1236, 62] on icon at bounding box center [1235, 62] width 9 height 12
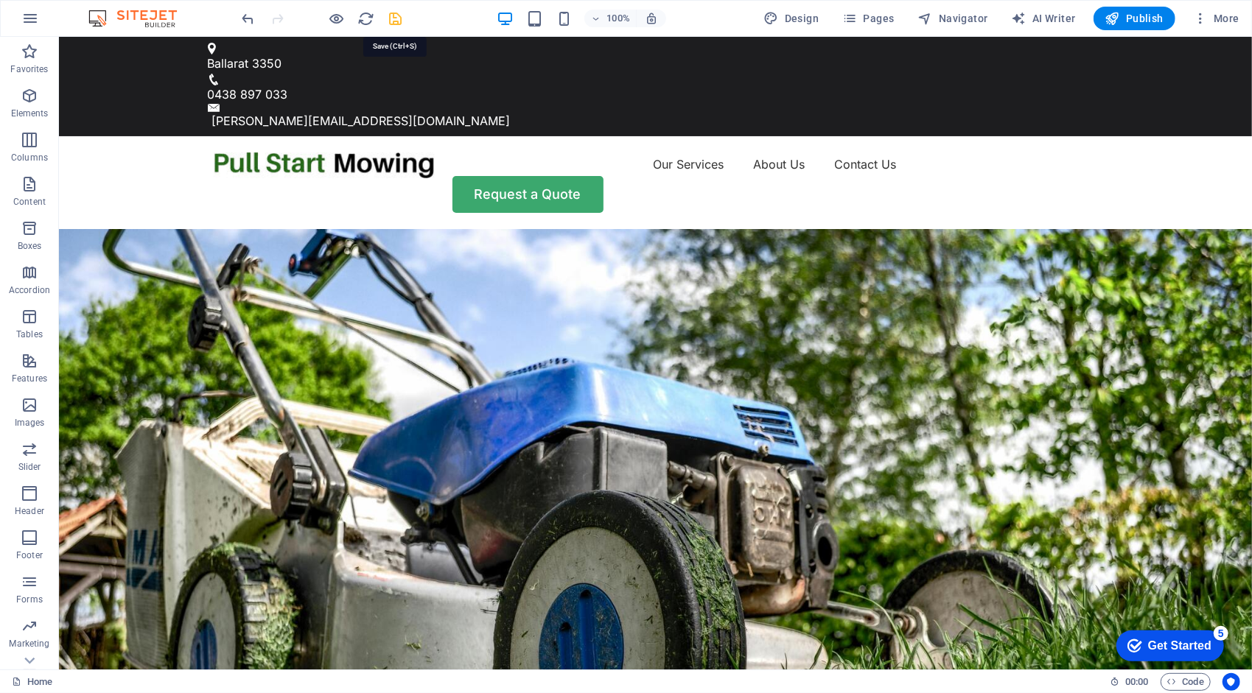
click at [390, 15] on icon "save" at bounding box center [396, 18] width 17 height 17
click at [1143, 12] on span "Publish" at bounding box center [1134, 18] width 58 height 15
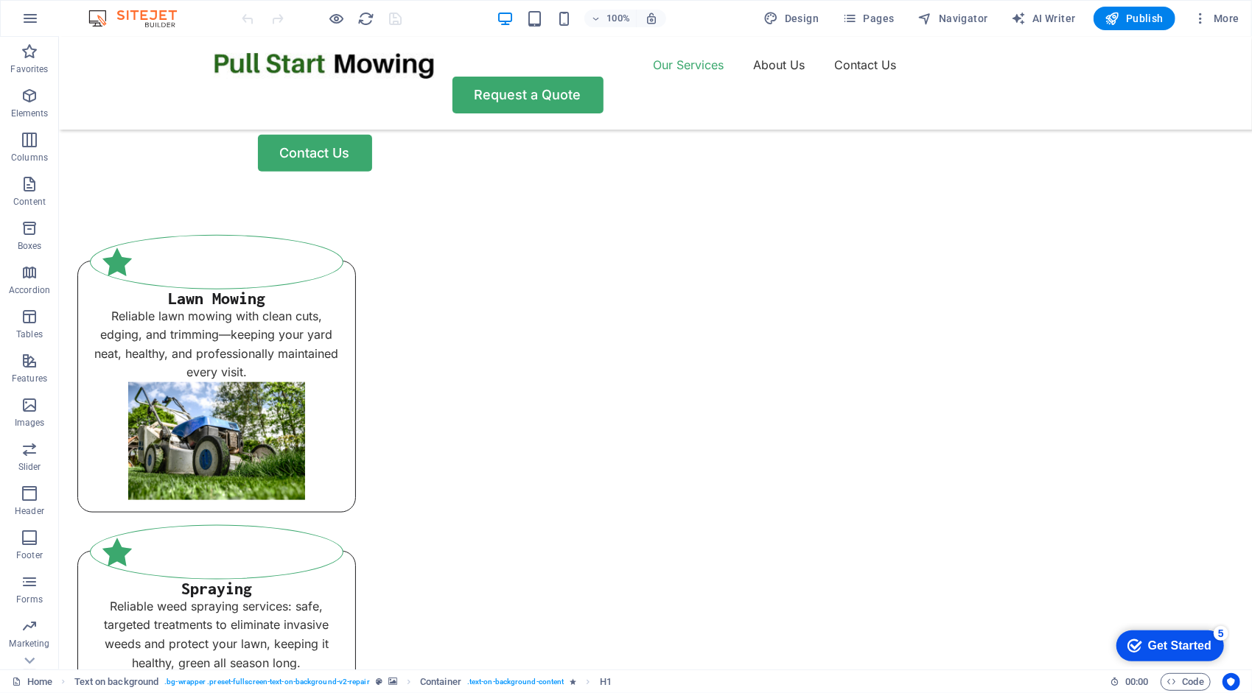
scroll to position [1096, 0]
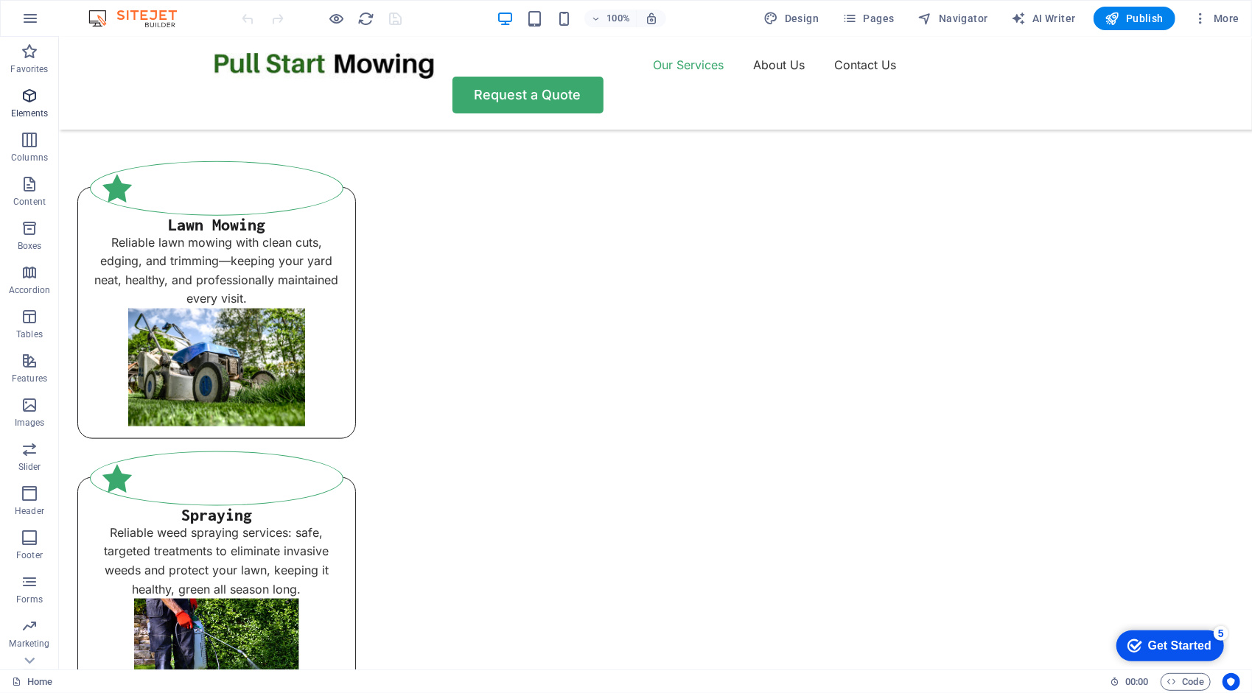
click at [24, 100] on icon "button" at bounding box center [30, 96] width 18 height 18
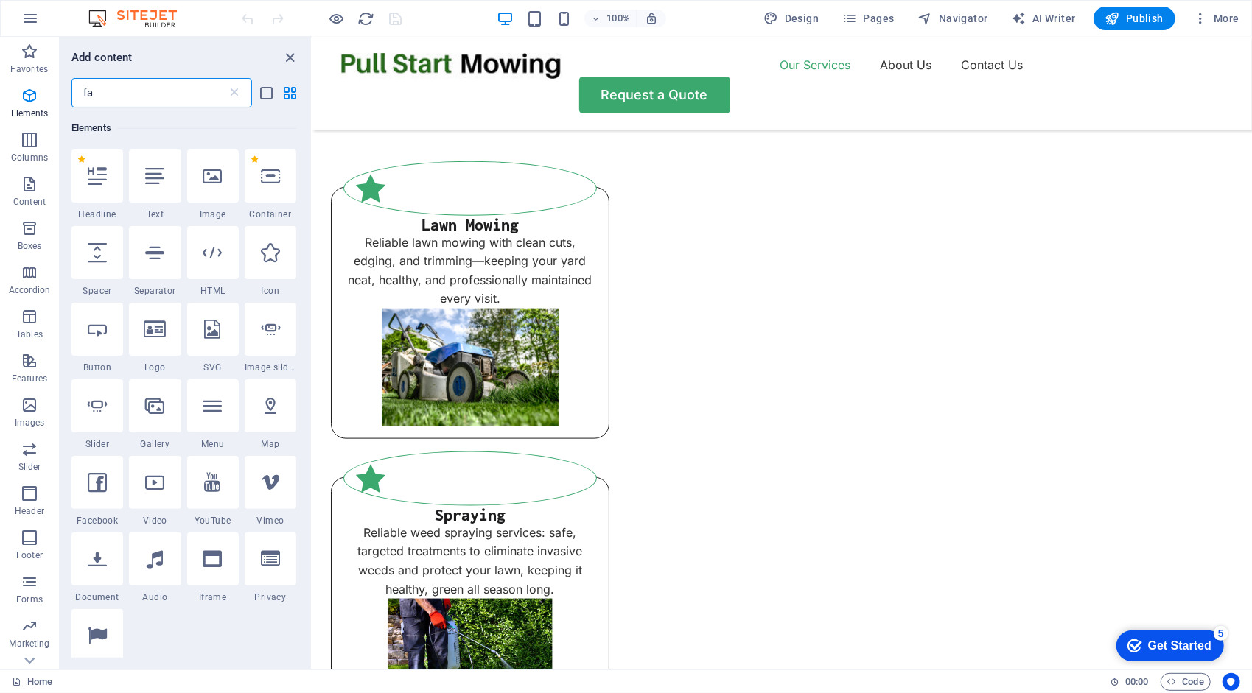
scroll to position [0, 0]
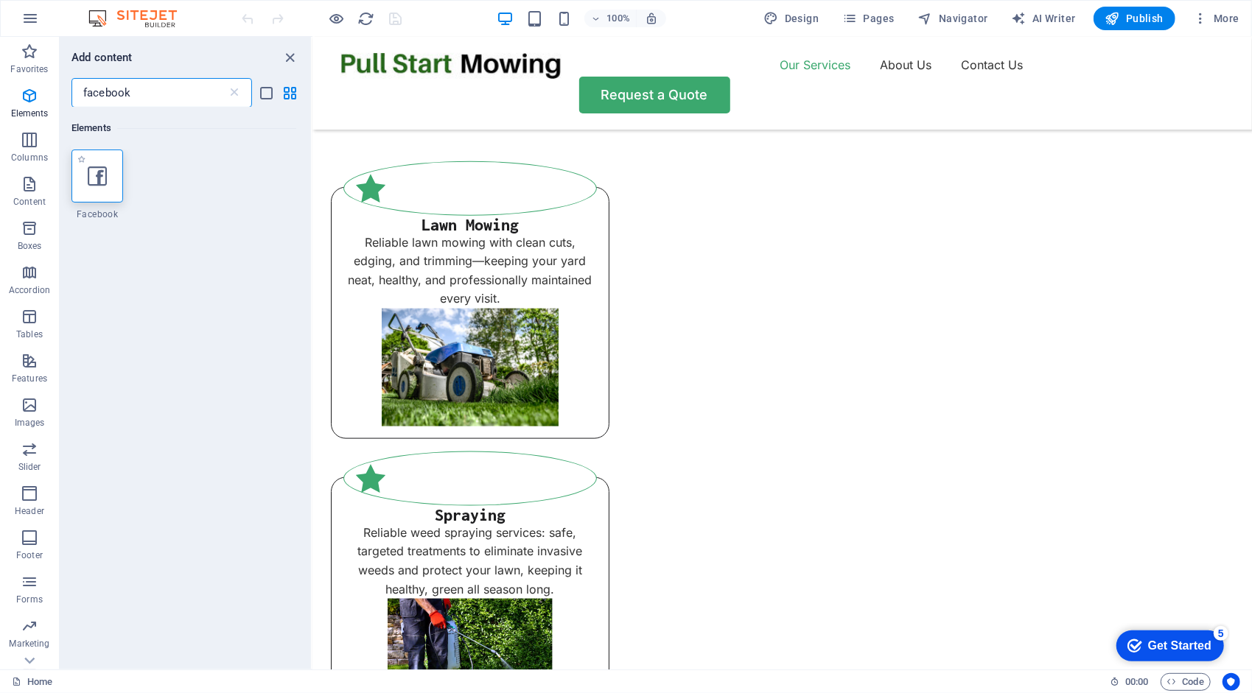
type input "facebook"
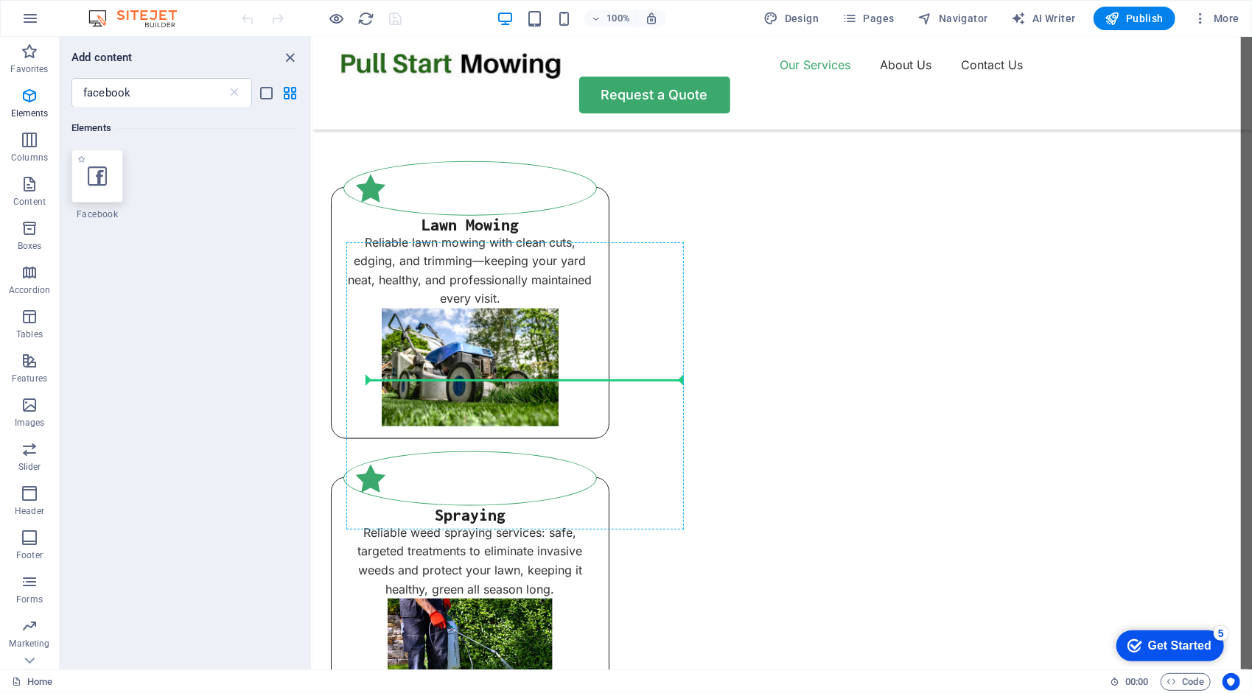
select select "%"
select select "px"
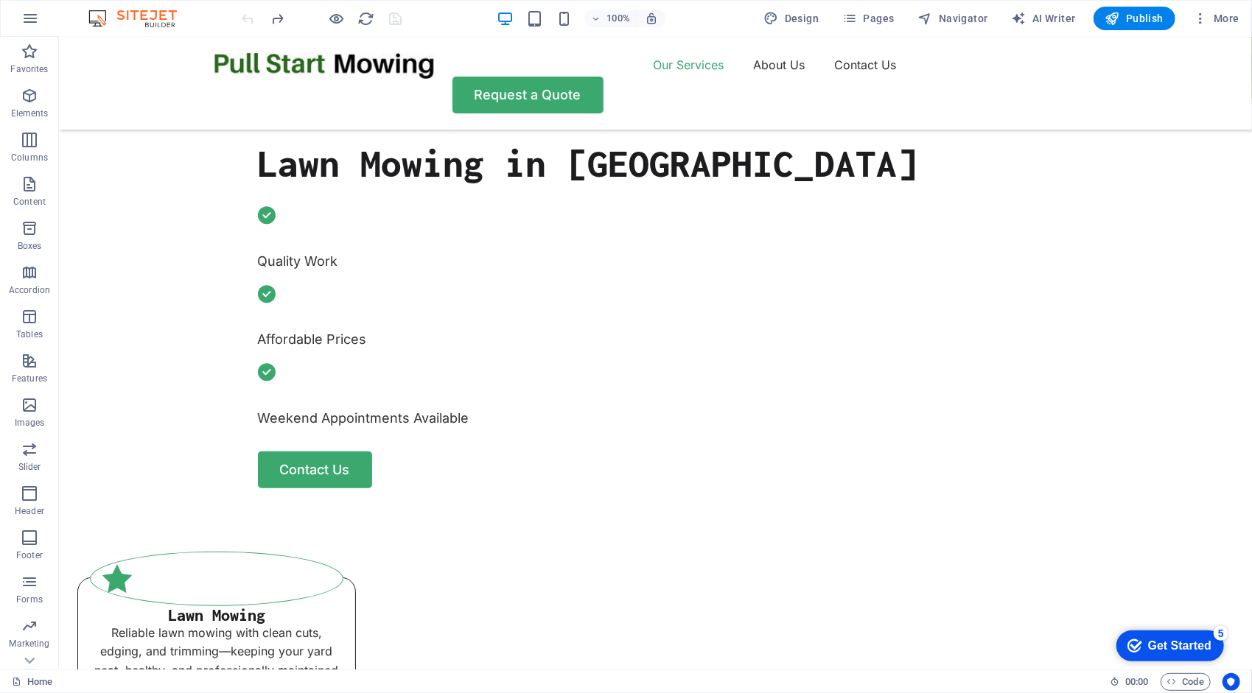
scroll to position [1096, 0]
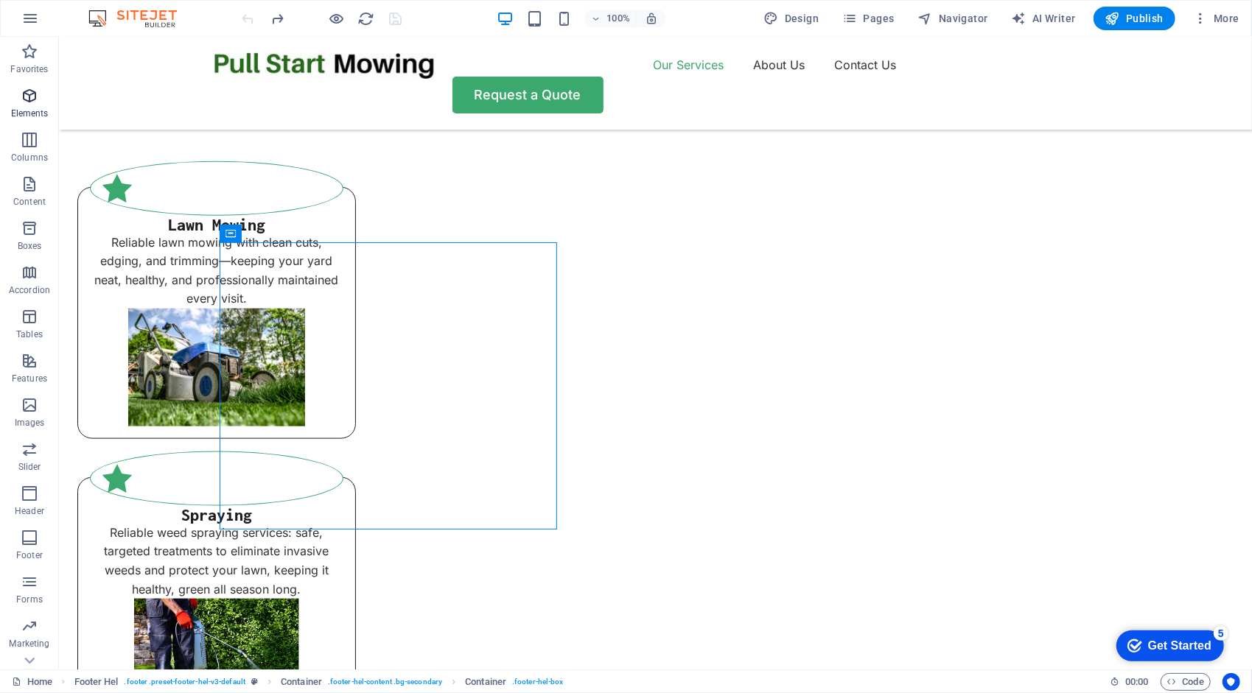
click at [25, 103] on icon "button" at bounding box center [30, 96] width 18 height 18
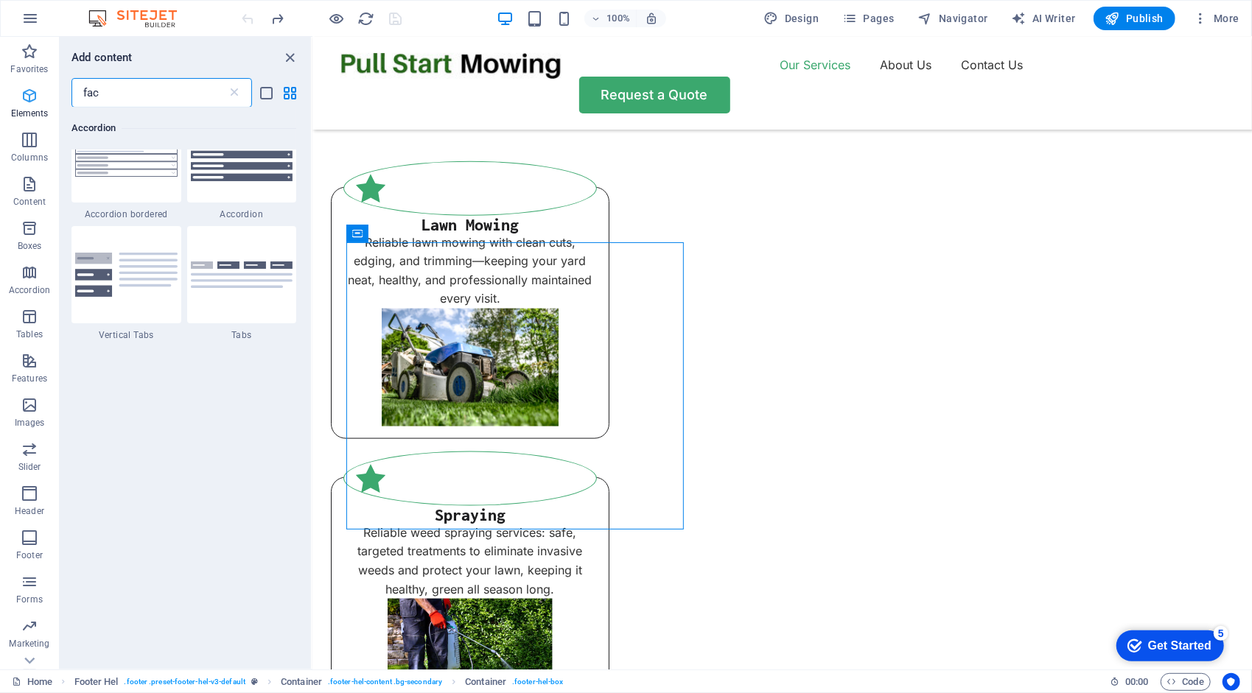
scroll to position [0, 0]
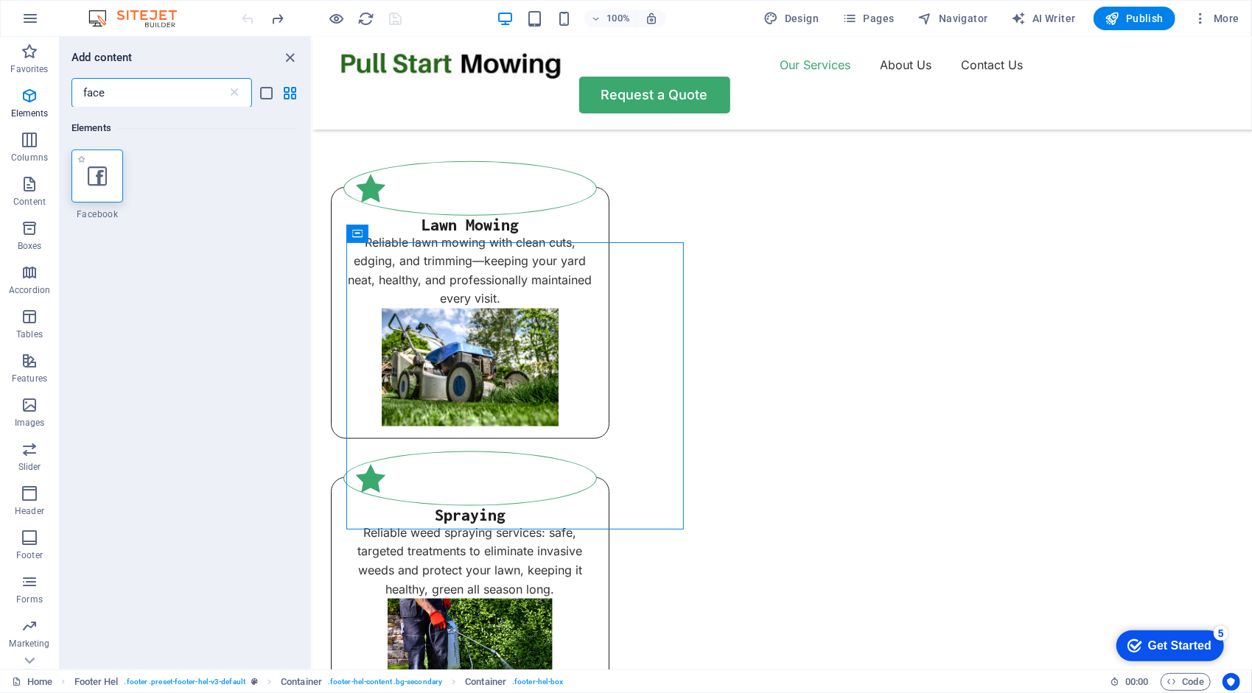
type input "face"
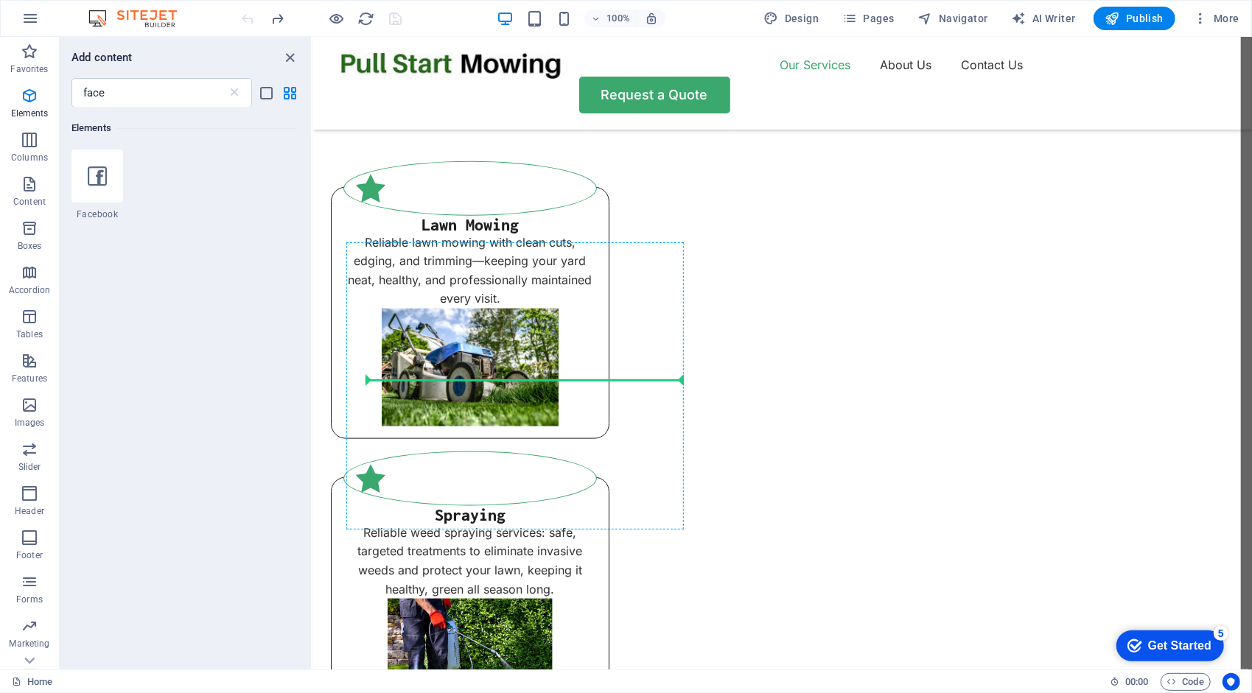
select select "%"
select select "px"
